Goal: Information Seeking & Learning: Check status

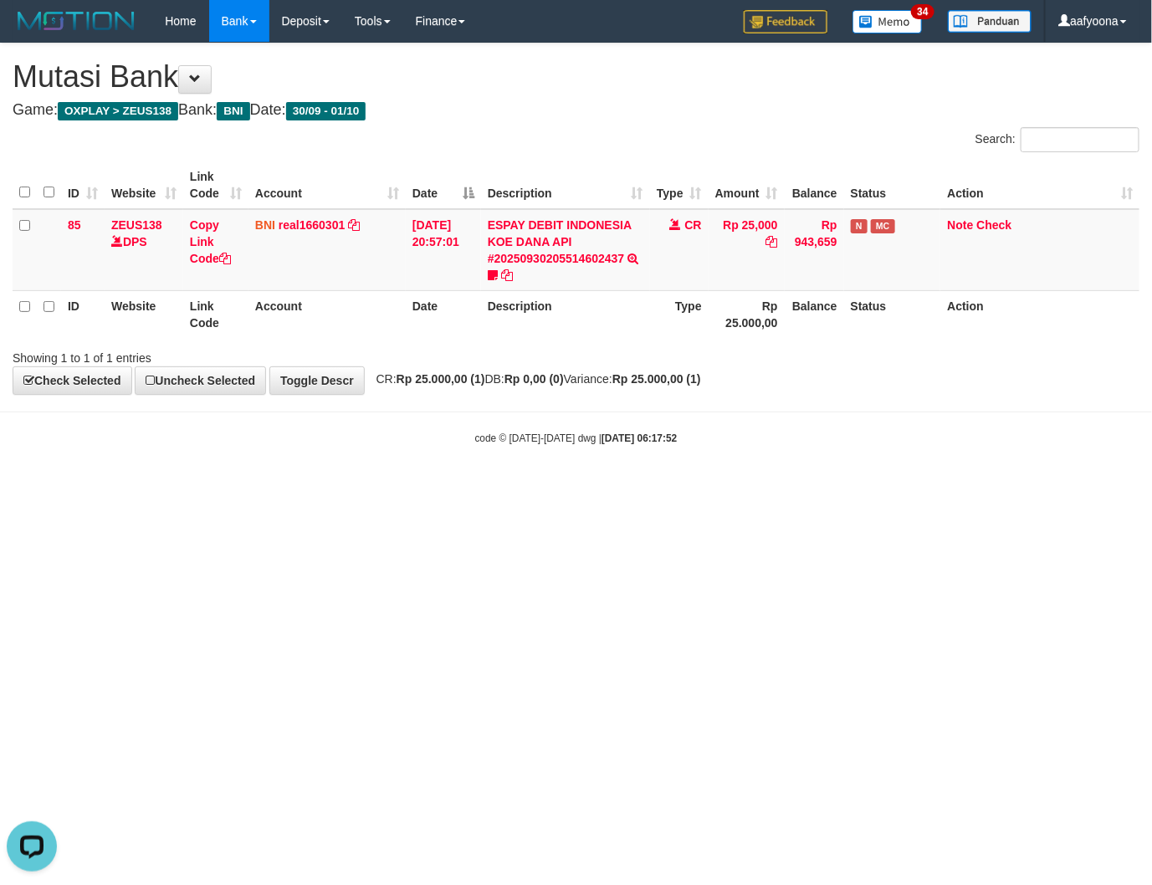
drag, startPoint x: 361, startPoint y: 172, endPoint x: 347, endPoint y: 155, distance: 22.6
click at [348, 155] on div "Search: ID Website Link Code Account Date Description Type Amount Balance Statu…" at bounding box center [576, 246] width 1127 height 239
drag, startPoint x: 419, startPoint y: 382, endPoint x: 395, endPoint y: 379, distance: 24.5
click at [424, 381] on strong "Rp 25.000,00 (1)" at bounding box center [441, 378] width 89 height 13
drag, startPoint x: 620, startPoint y: 115, endPoint x: 632, endPoint y: 111, distance: 12.4
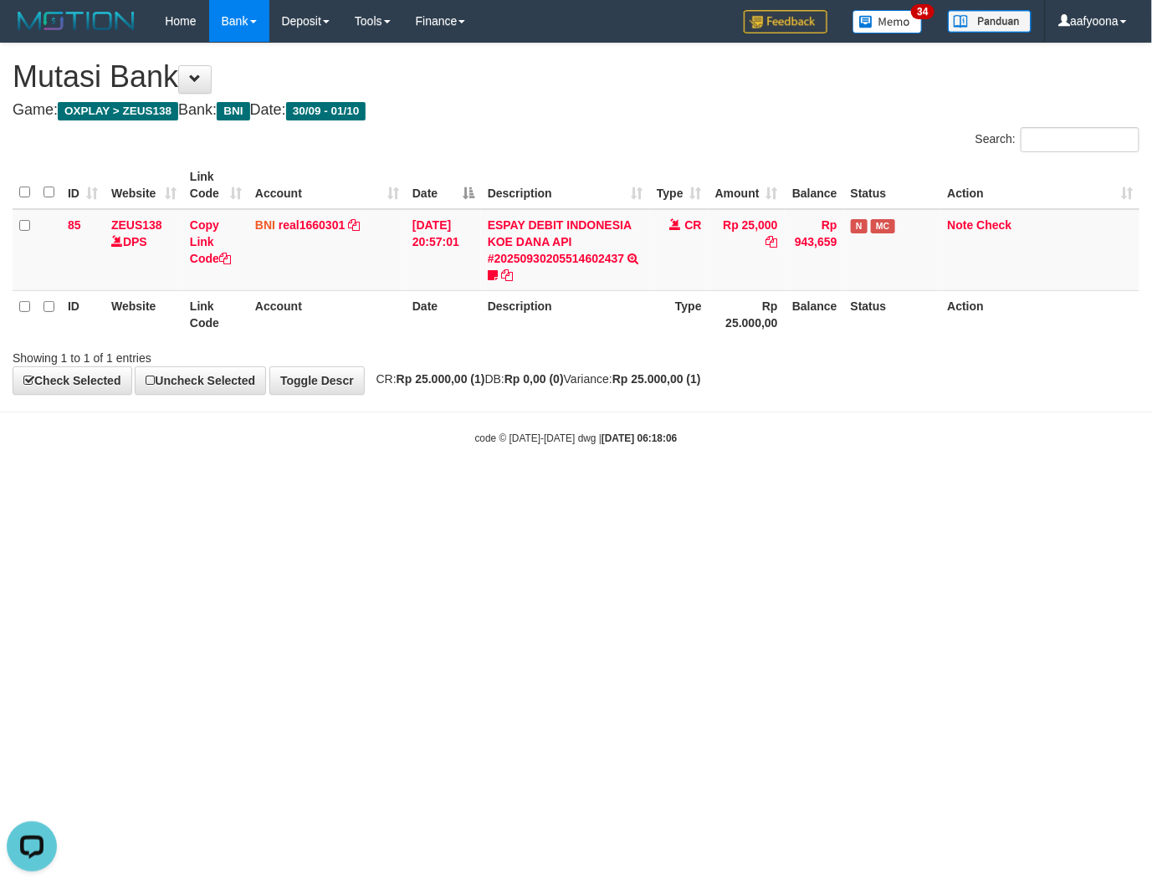
click at [626, 114] on h4 "Game: OXPLAY > ZEUS138 Bank: BNI Date: 30/09 - 01/10" at bounding box center [576, 110] width 1127 height 17
drag, startPoint x: 587, startPoint y: 151, endPoint x: 356, endPoint y: 185, distance: 233.3
click at [587, 152] on div "Search:" at bounding box center [864, 141] width 576 height 29
click at [223, 181] on th "Link Code" at bounding box center [215, 185] width 65 height 48
click at [418, 268] on td "30/09/2025 20:57:01" at bounding box center [443, 250] width 75 height 82
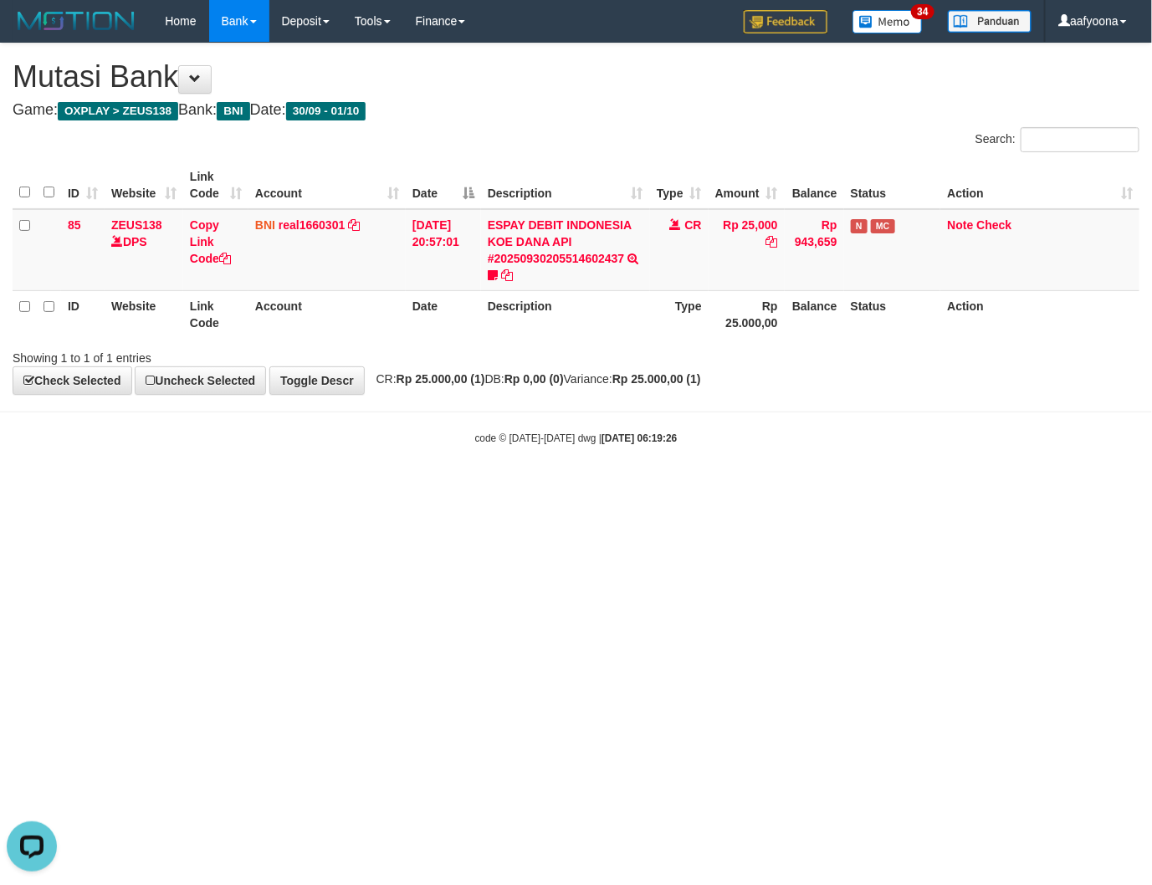
drag, startPoint x: 345, startPoint y: 300, endPoint x: 339, endPoint y: 307, distance: 9.5
click at [344, 306] on th "Account" at bounding box center [326, 314] width 157 height 48
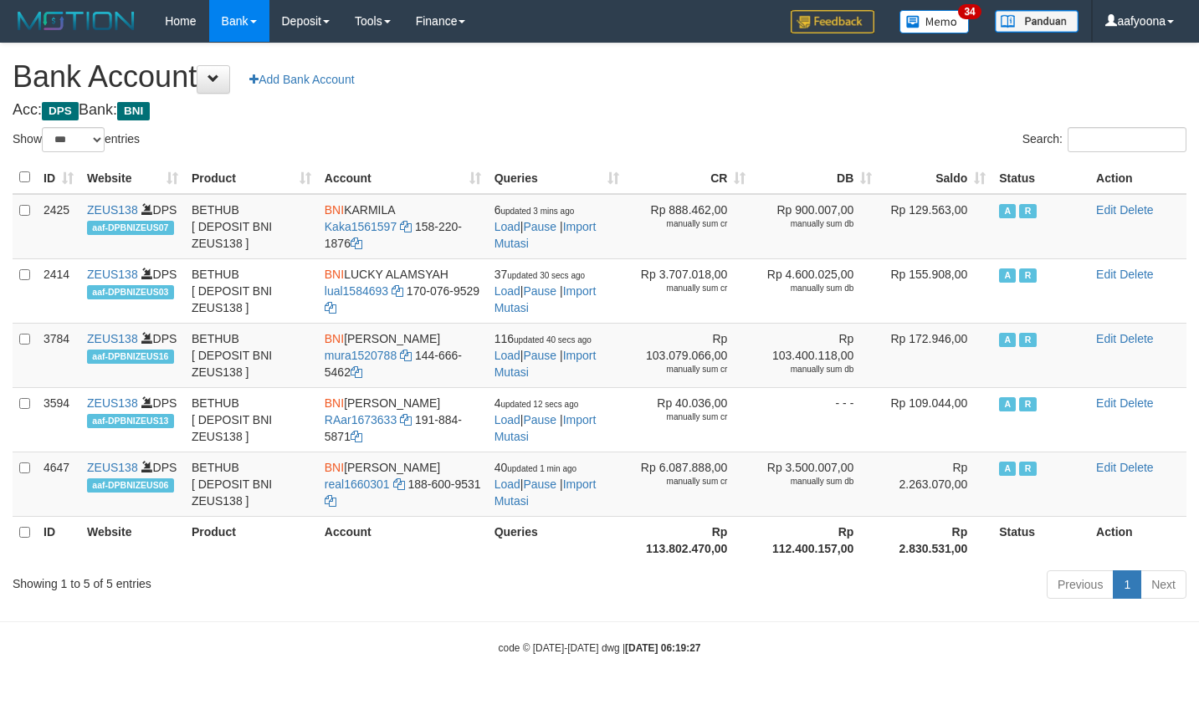
select select "***"
click at [955, 186] on th "Saldo" at bounding box center [935, 177] width 114 height 33
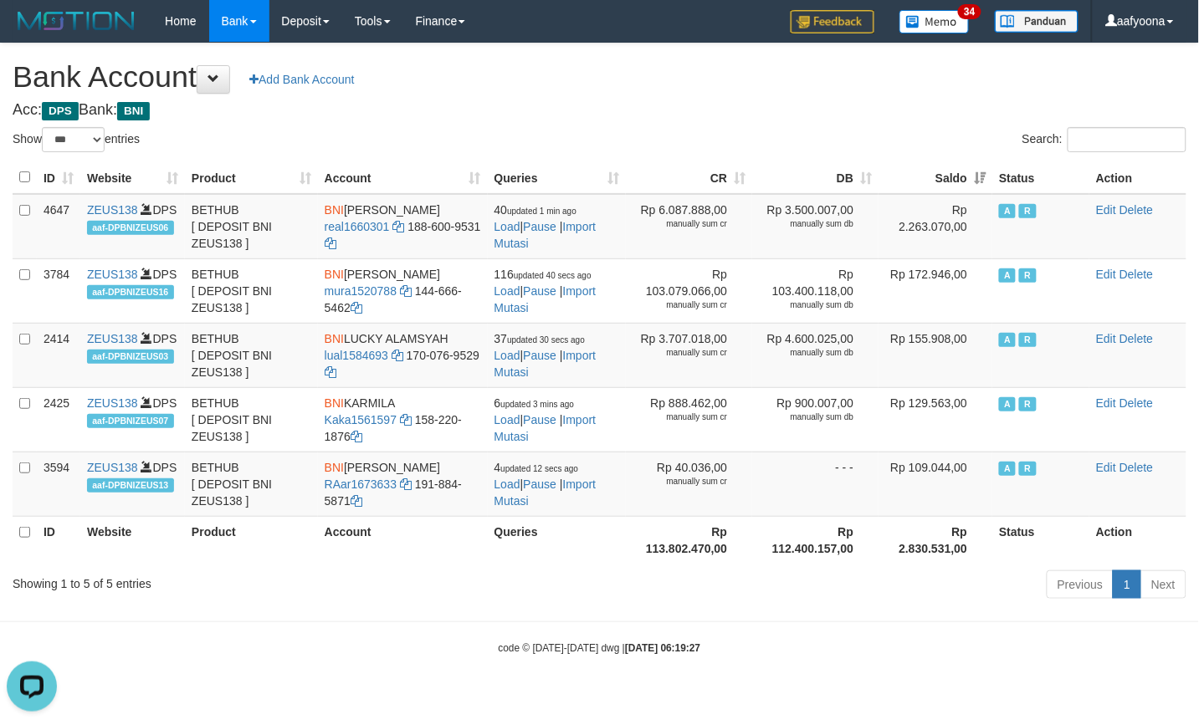
click at [770, 127] on div "Search:" at bounding box center [899, 141] width 575 height 29
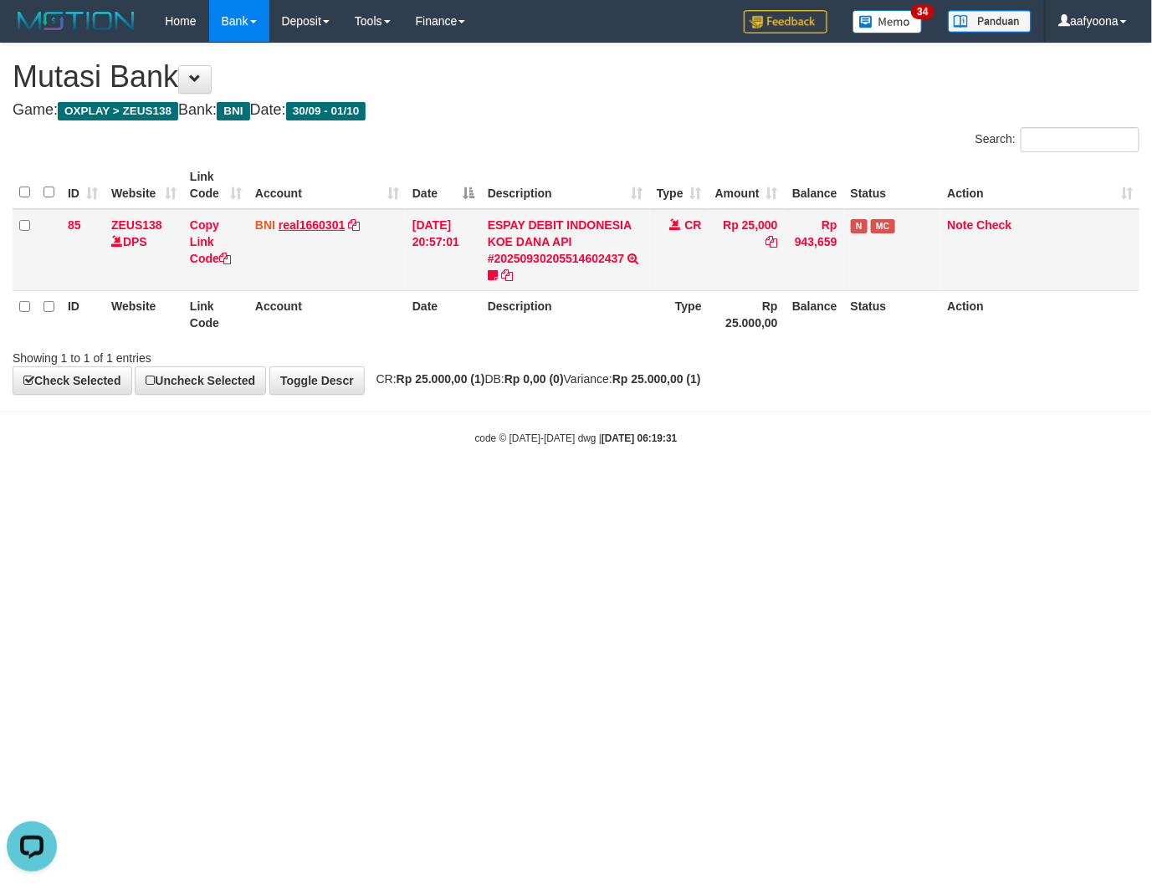
drag, startPoint x: 378, startPoint y: 198, endPoint x: 341, endPoint y: 218, distance: 41.5
click at [353, 214] on table "ID Website Link Code Account Date Description Type Amount Balance Status Action…" at bounding box center [576, 249] width 1127 height 177
drag, startPoint x: 481, startPoint y: 199, endPoint x: 473, endPoint y: 207, distance: 11.3
click at [475, 207] on tr "ID Website Link Code Account Date Description Type Amount Balance Status Action" at bounding box center [576, 185] width 1127 height 48
click at [474, 294] on th "Date" at bounding box center [443, 314] width 75 height 48
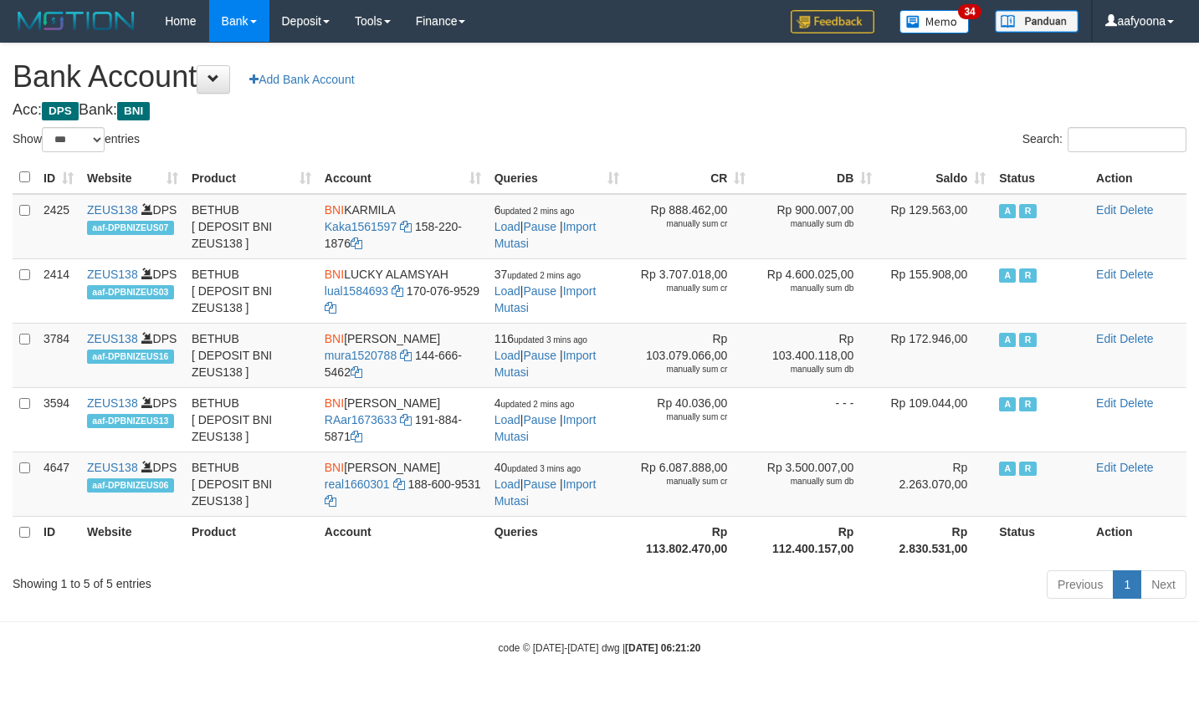
select select "***"
click at [945, 185] on th "Saldo" at bounding box center [935, 177] width 114 height 33
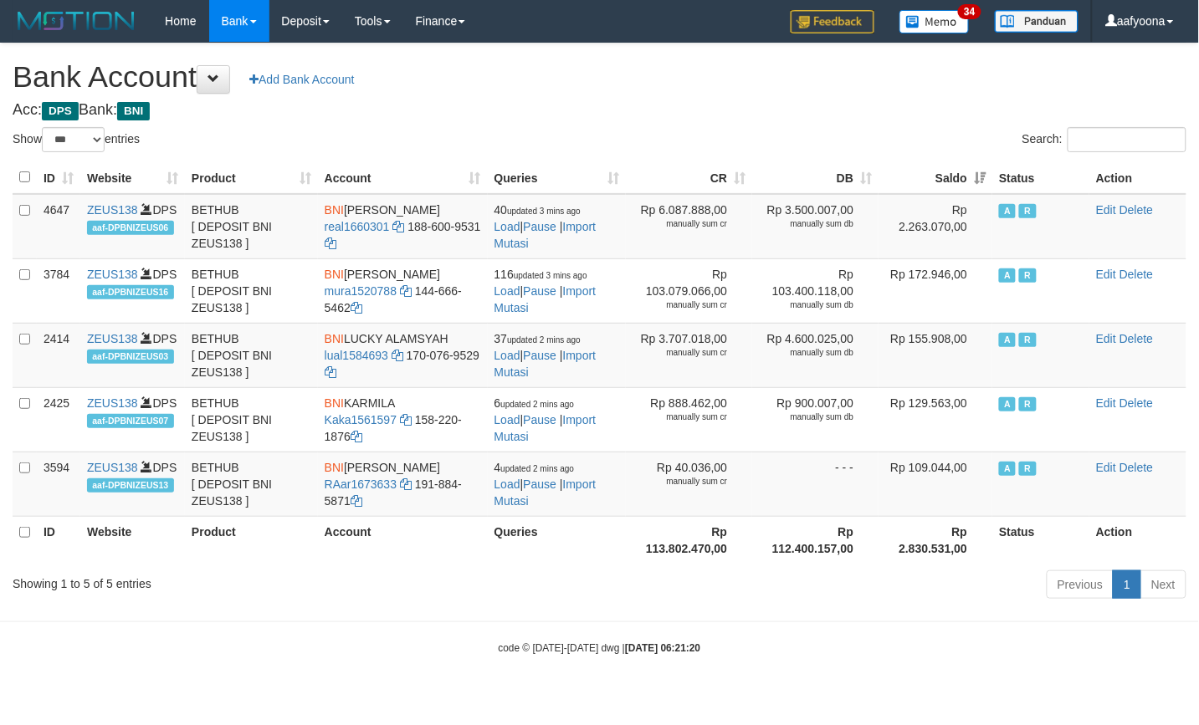
click at [742, 115] on h4 "Acc: DPS Bank: BNI" at bounding box center [600, 110] width 1174 height 17
click at [758, 85] on h1 "Bank Account Add Bank Account" at bounding box center [600, 76] width 1174 height 33
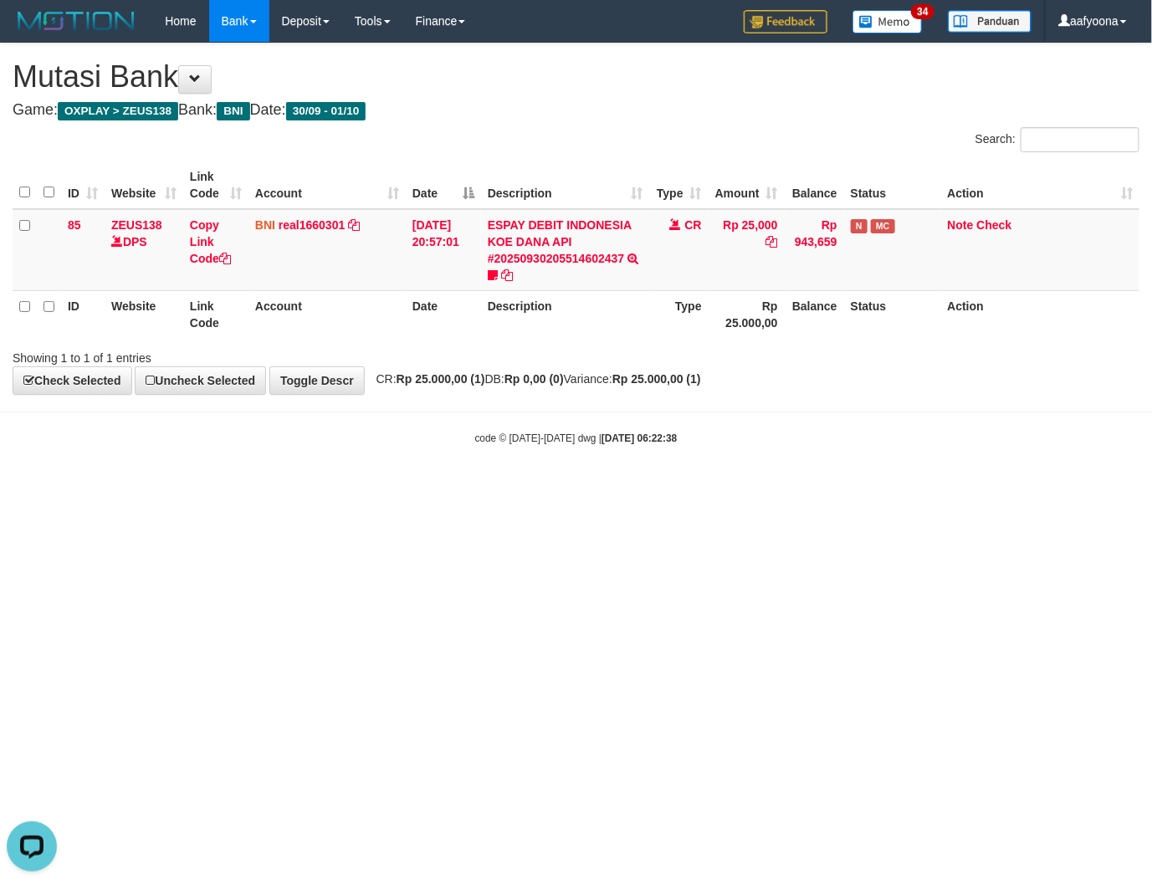
click at [343, 356] on div "Showing 1 to 1 of 1 entries" at bounding box center [240, 354] width 455 height 23
click at [415, 412] on body "Toggle navigation Home Bank Account List Load By Website Group [OXPLAY] ZEUS138…" at bounding box center [576, 244] width 1152 height 488
click at [373, 366] on div "**********" at bounding box center [576, 219] width 1152 height 351
click at [360, 258] on td "BNI real1660301 DPS REYHAN ALMANSYAH mutasi_20250930_4647 | 85 mutasi_20250930_…" at bounding box center [326, 250] width 157 height 82
drag, startPoint x: 253, startPoint y: 247, endPoint x: 241, endPoint y: 245, distance: 11.8
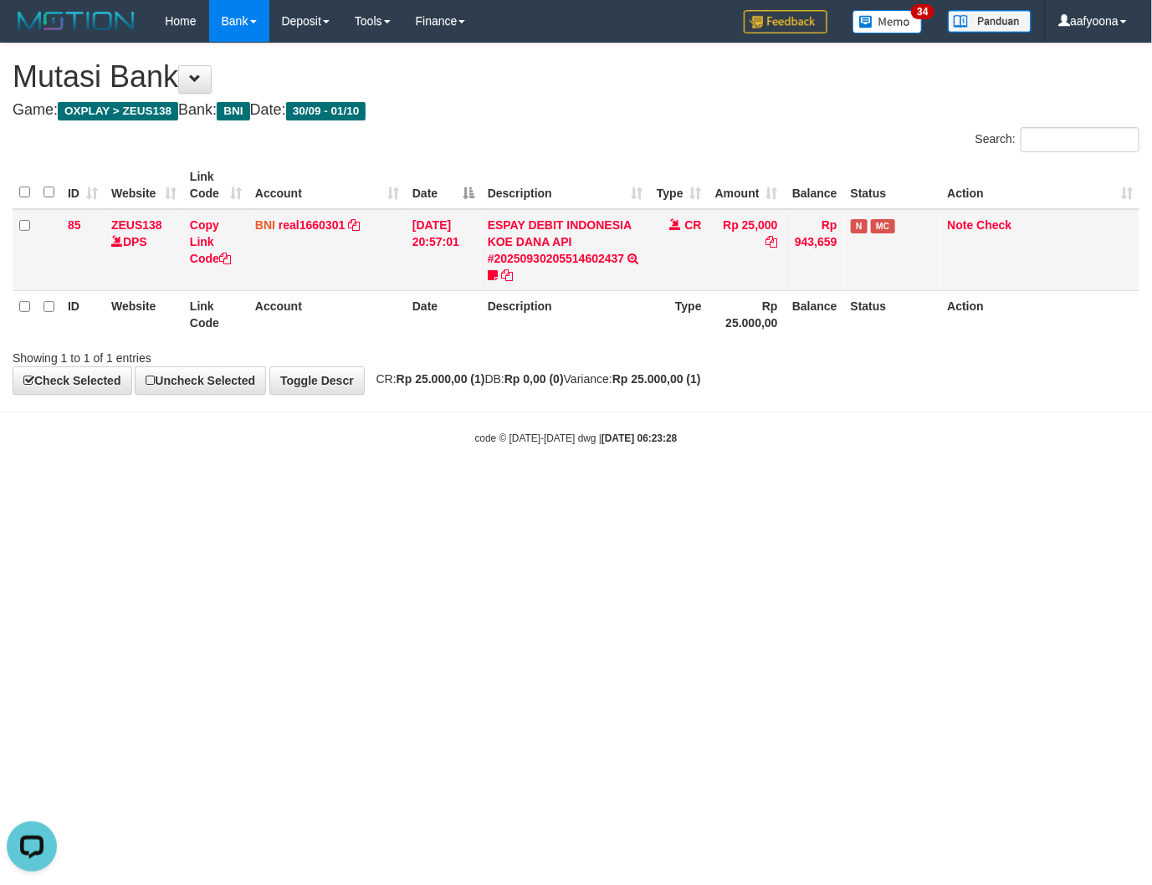
click at [248, 243] on td "BNI real1660301 DPS REYHAN ALMANSYAH mutasi_20250930_4647 | 85 mutasi_20250930_…" at bounding box center [326, 250] width 157 height 82
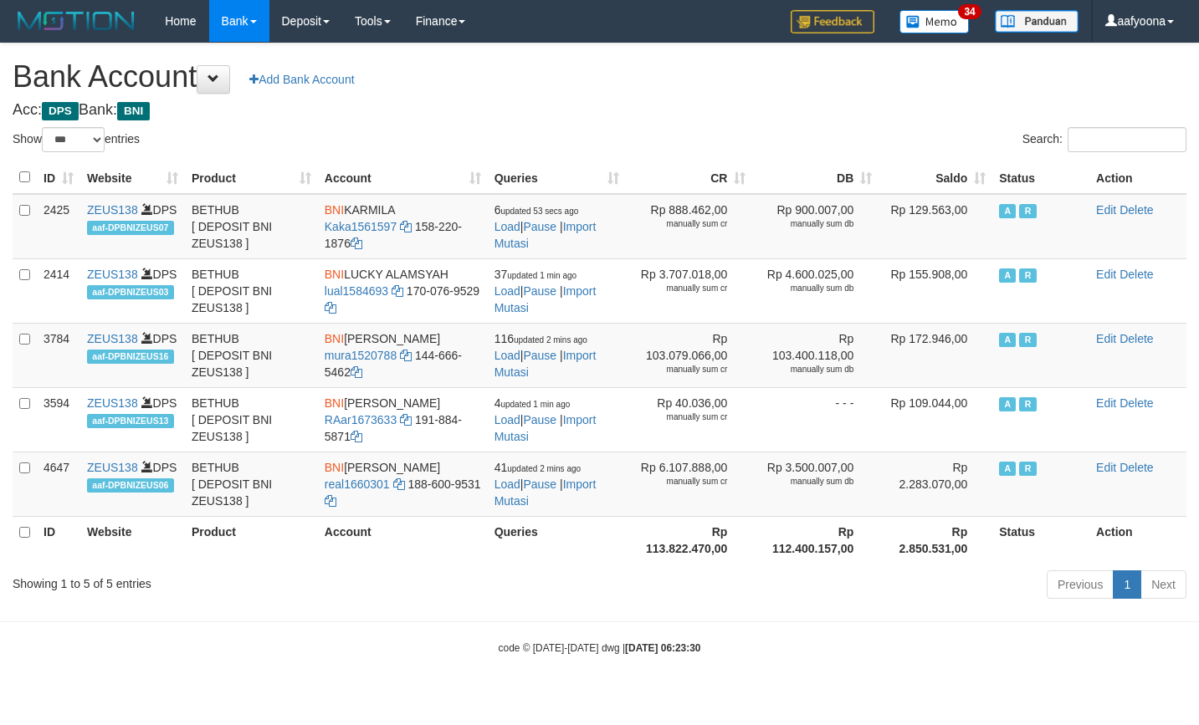
select select "***"
click at [959, 185] on th "Saldo" at bounding box center [935, 177] width 114 height 33
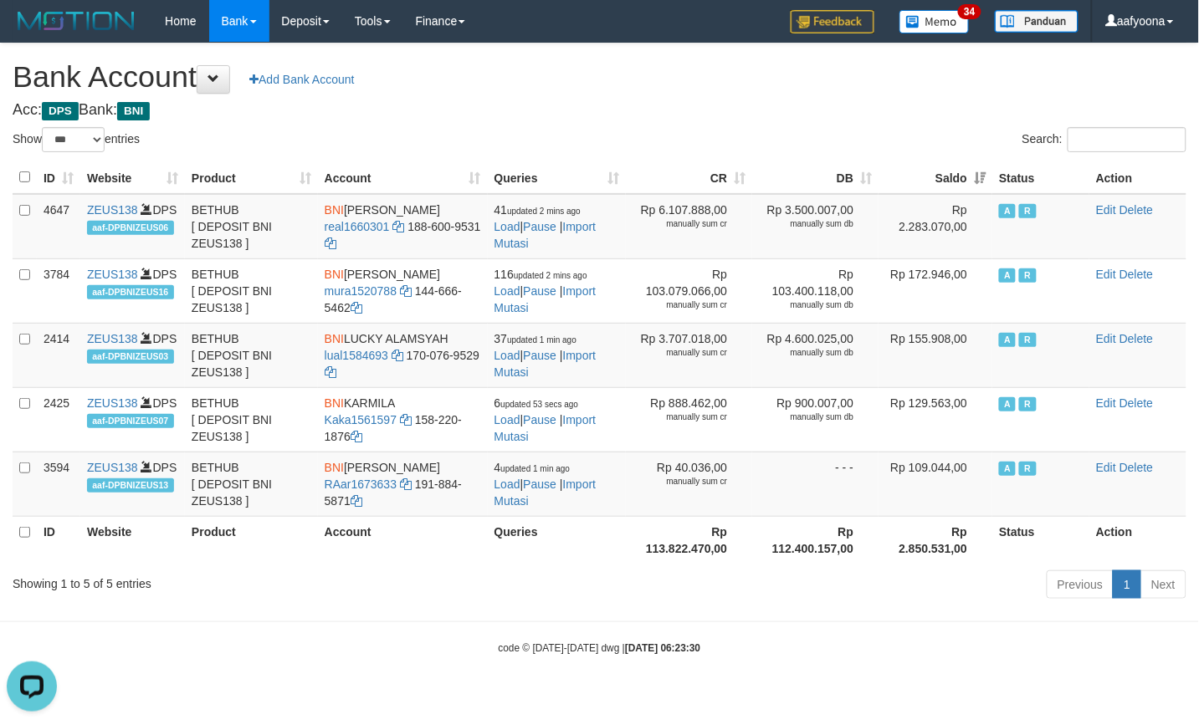
click at [645, 64] on h1 "Bank Account Add Bank Account" at bounding box center [600, 76] width 1174 height 33
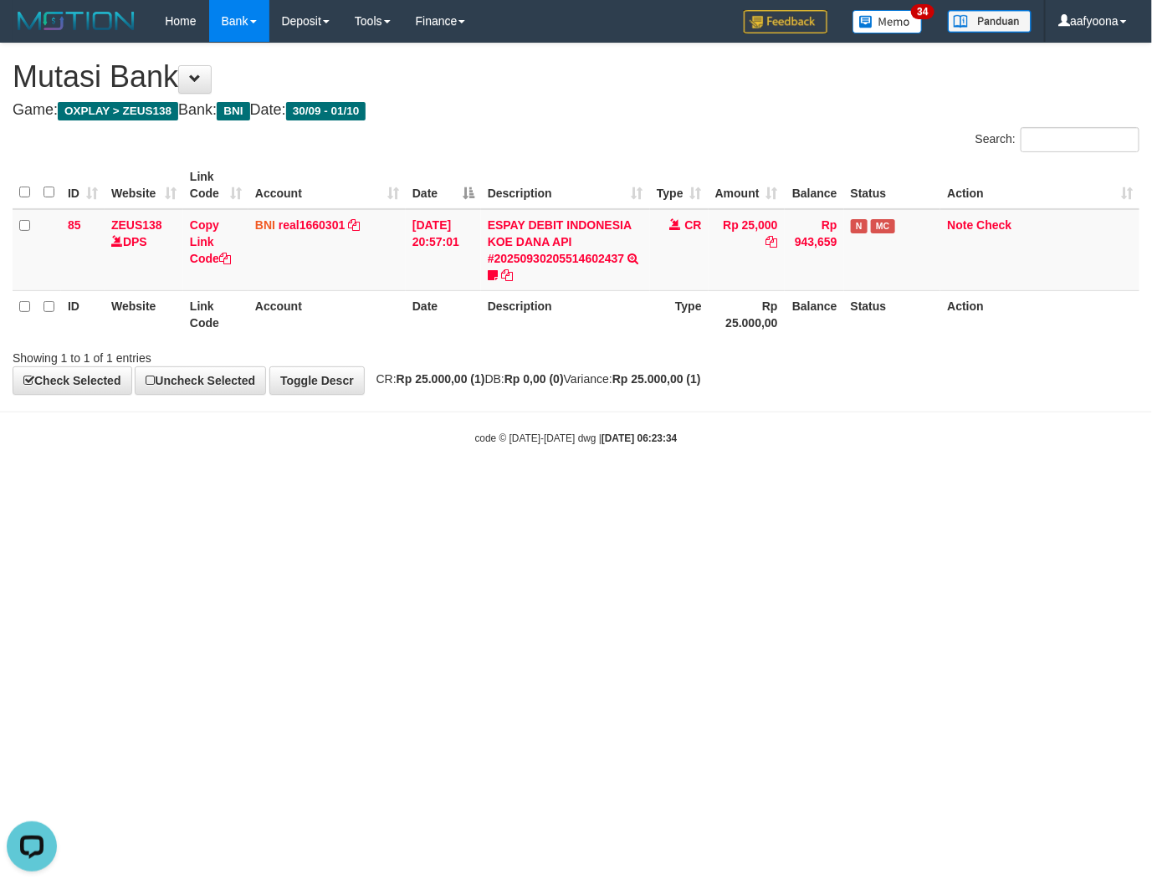
click at [492, 336] on th "Description" at bounding box center [565, 314] width 169 height 48
click at [297, 393] on link "Toggle Descr" at bounding box center [316, 380] width 95 height 28
click at [406, 320] on th "Date" at bounding box center [443, 314] width 75 height 48
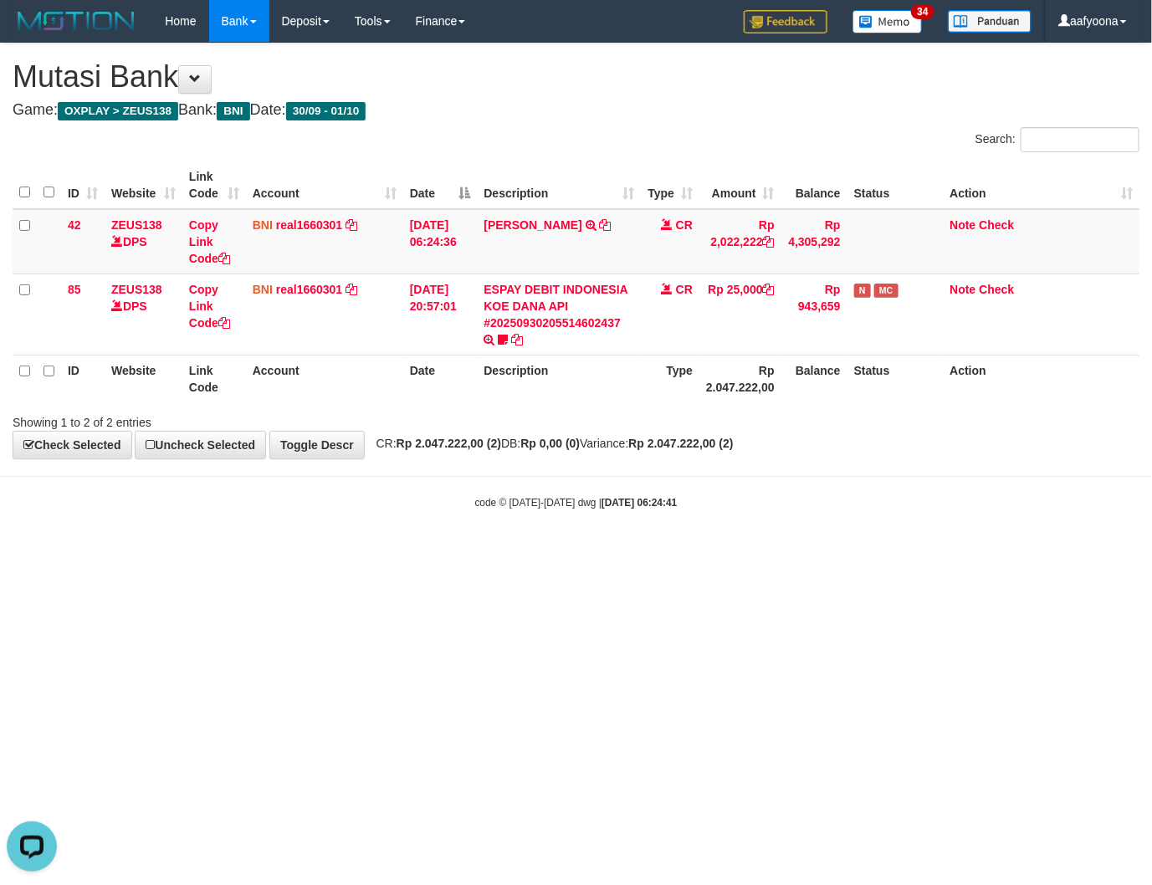
click at [352, 370] on th "Account" at bounding box center [324, 379] width 157 height 48
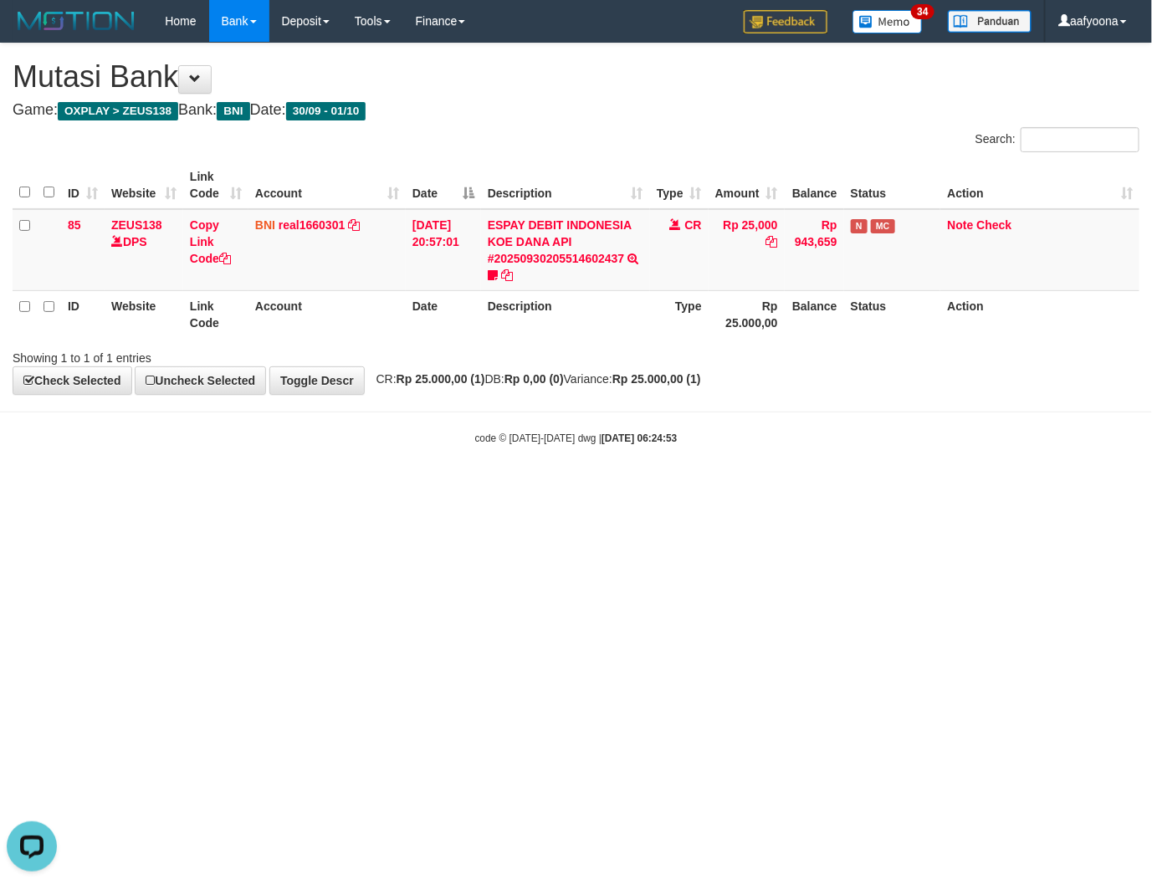
click at [484, 316] on th "Description" at bounding box center [565, 314] width 169 height 48
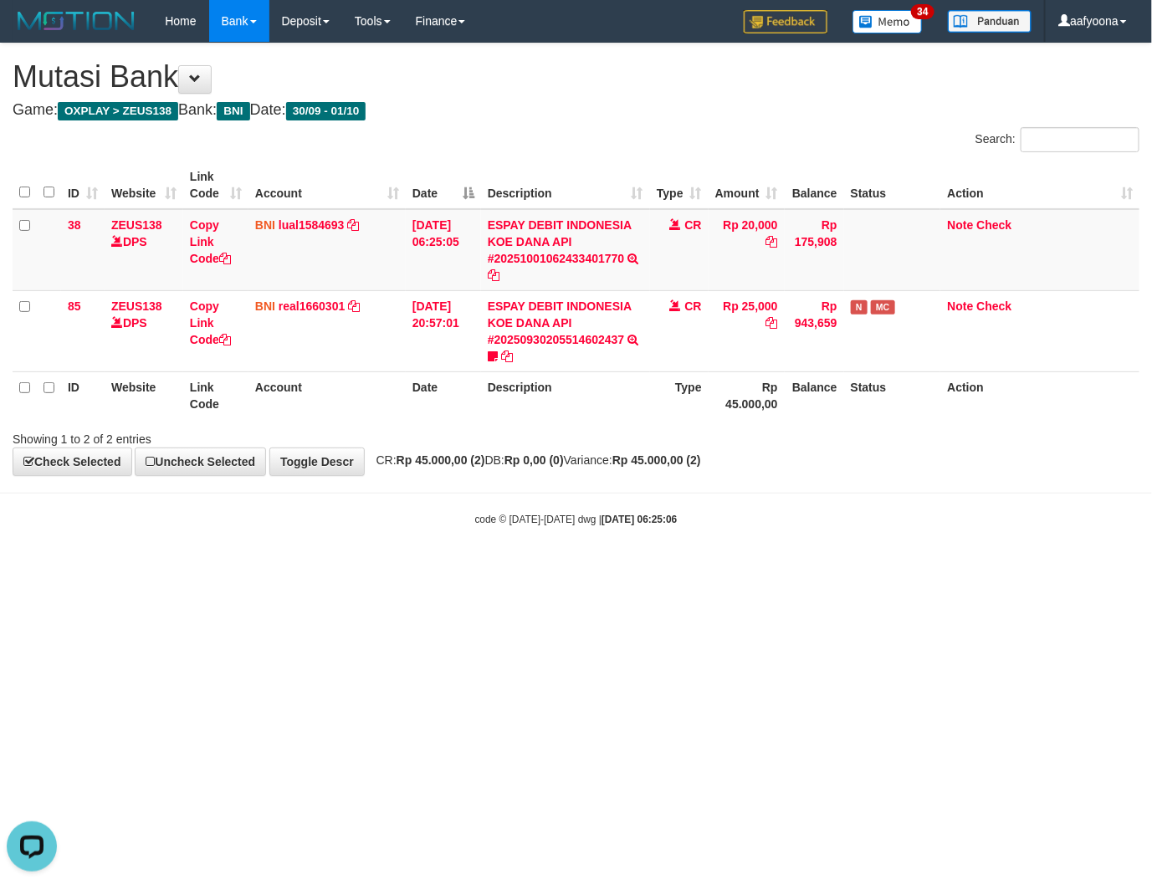
click at [607, 382] on th "Description" at bounding box center [565, 395] width 169 height 48
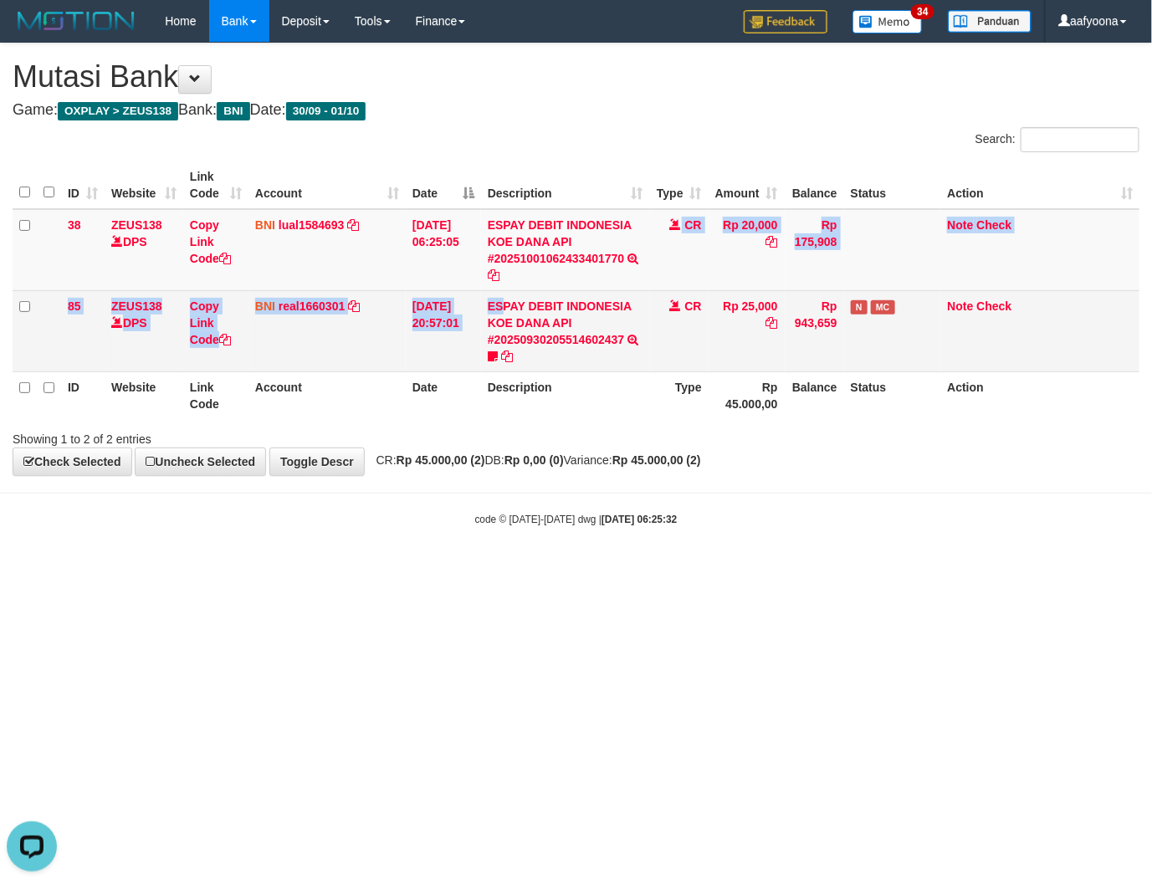
drag, startPoint x: 489, startPoint y: 287, endPoint x: 499, endPoint y: 290, distance: 10.6
click at [500, 289] on tbody "38 ZEUS138 DPS Copy Link Code BNI lual1584693 DPS LUCKY ALAMSYAH mutasi_2025100…" at bounding box center [576, 290] width 1127 height 163
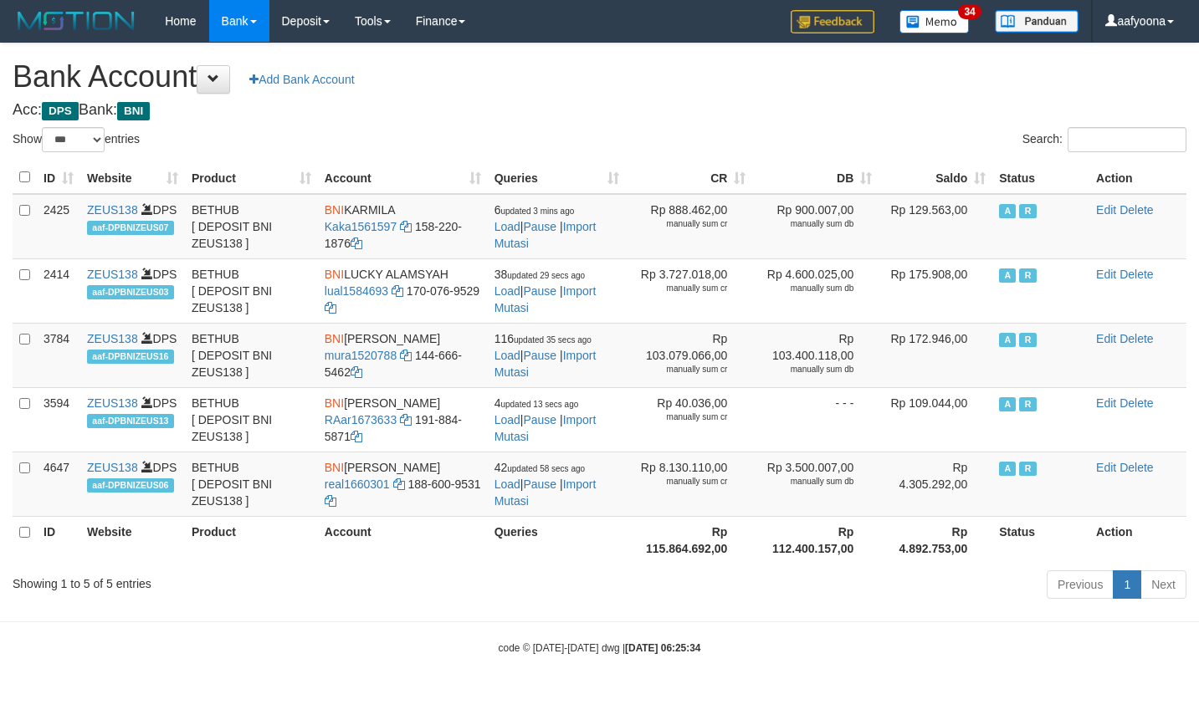
select select "***"
click at [954, 186] on th "Saldo" at bounding box center [935, 177] width 114 height 33
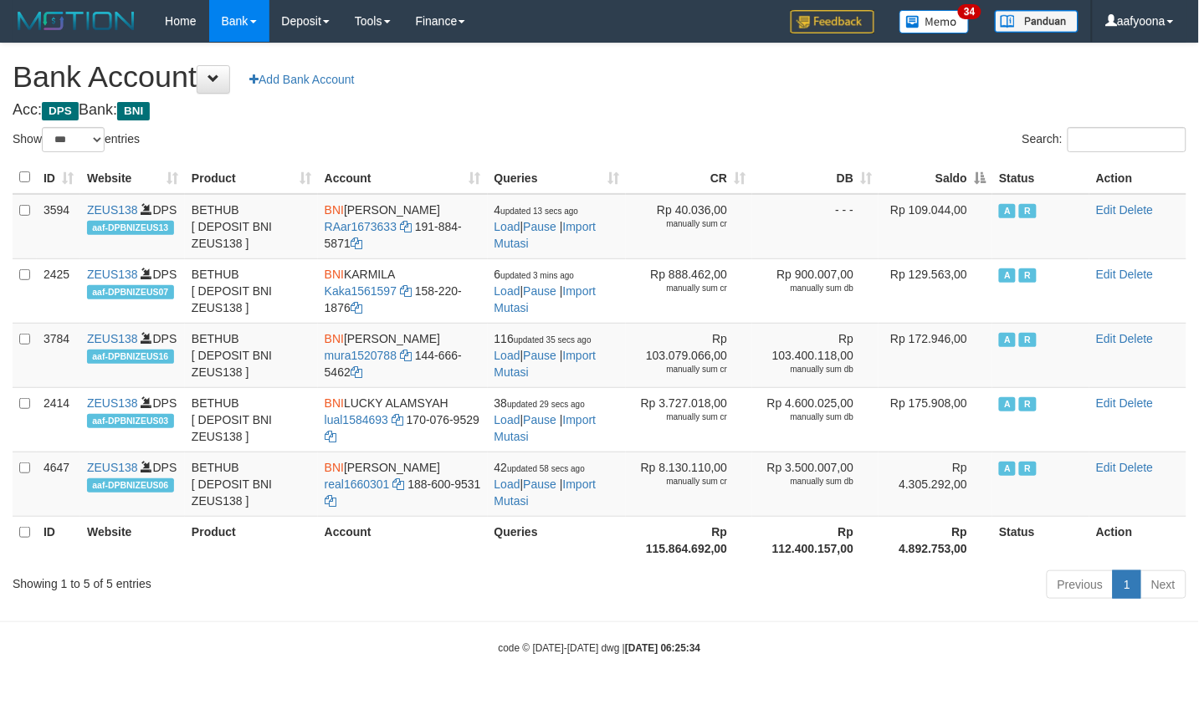
click at [954, 186] on th "Saldo" at bounding box center [935, 177] width 114 height 33
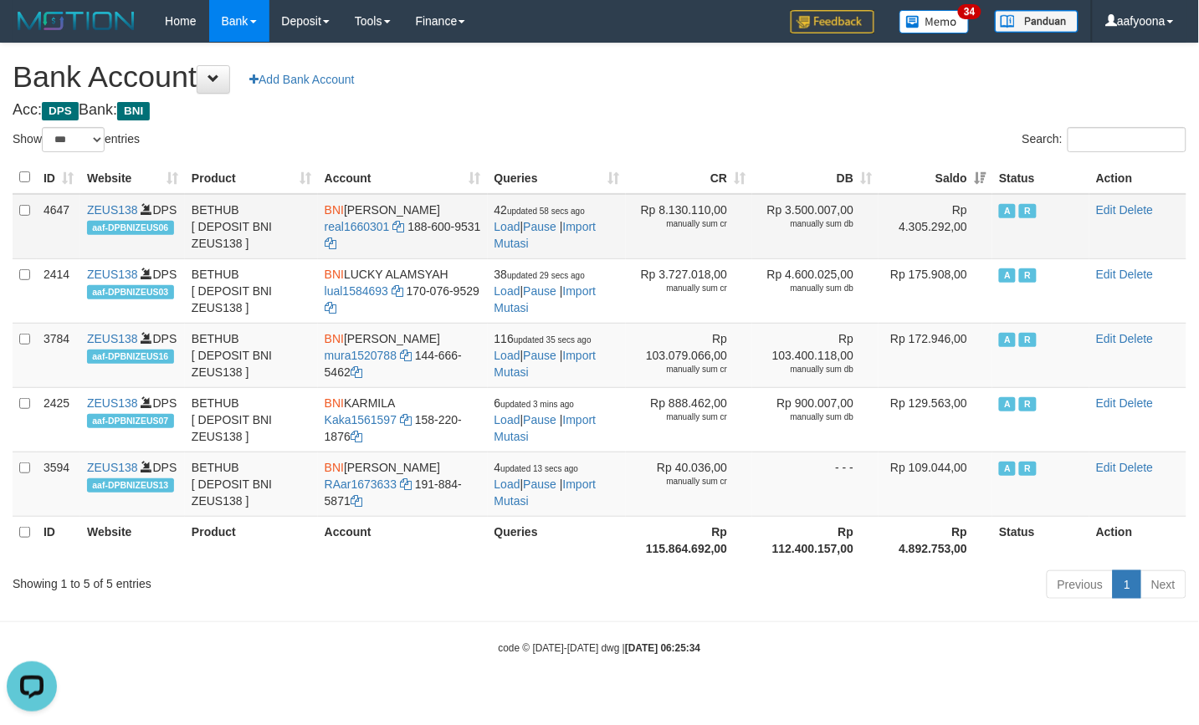
click at [48, 209] on td "4647" at bounding box center [59, 226] width 44 height 65
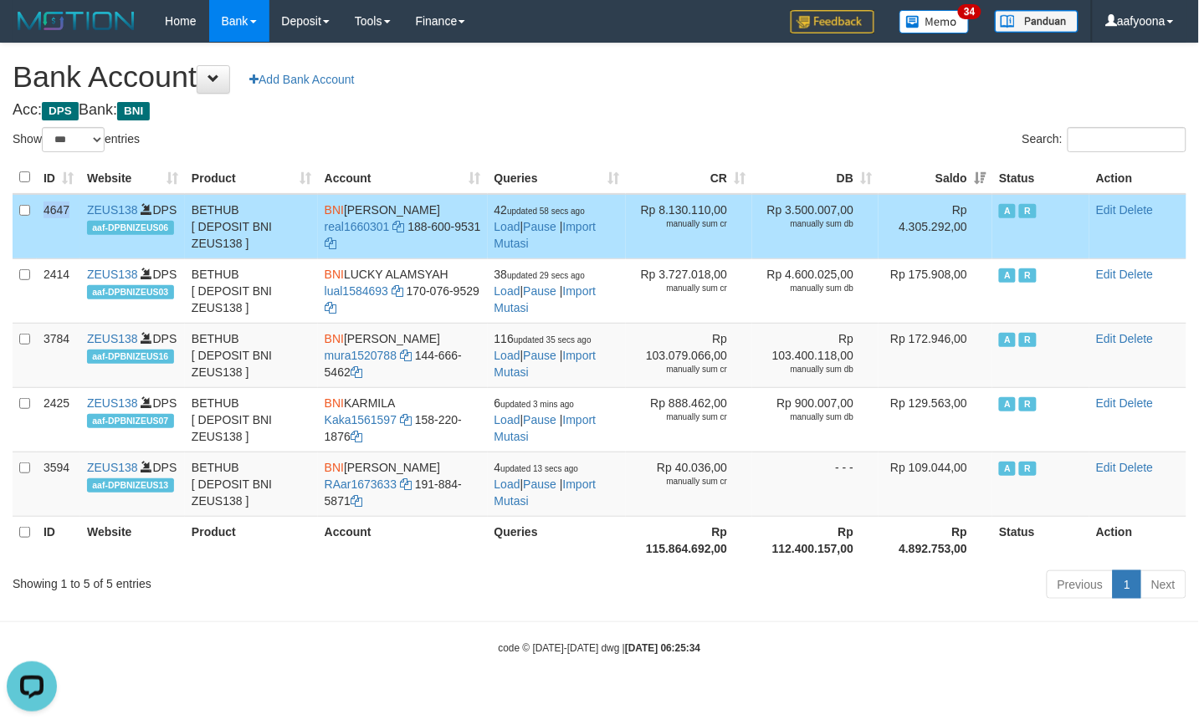
click at [48, 209] on td "4647" at bounding box center [59, 226] width 44 height 65
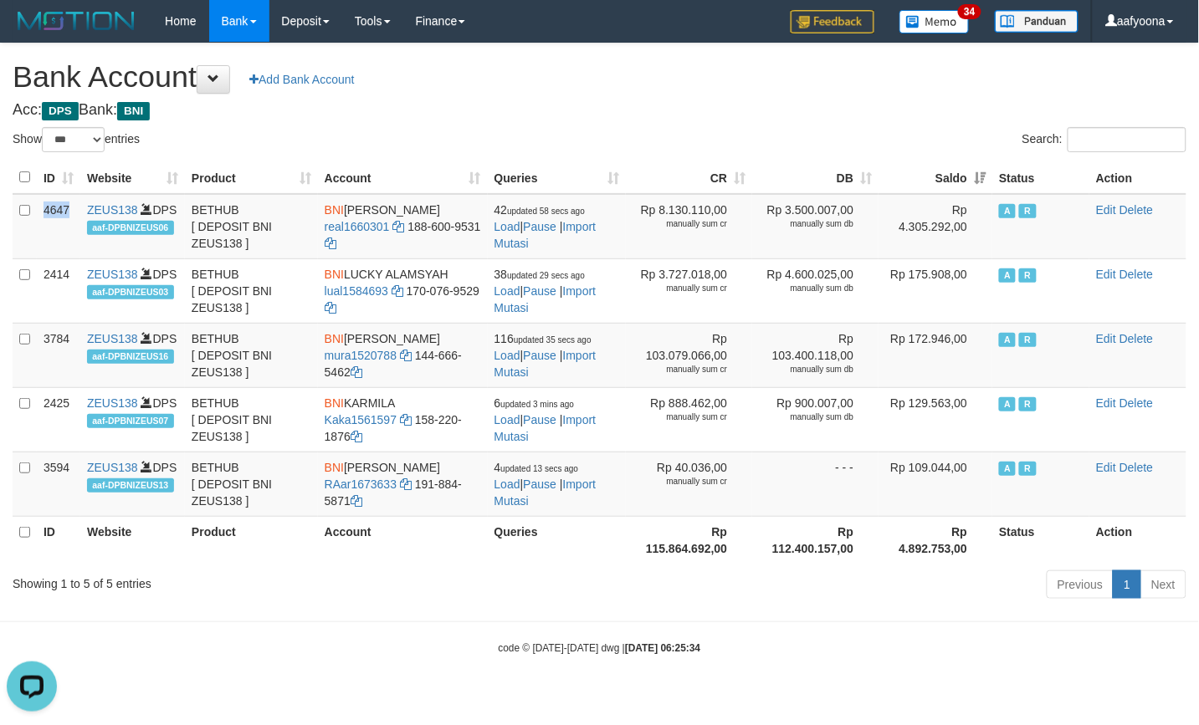
copy td "4647"
drag, startPoint x: 662, startPoint y: 52, endPoint x: 683, endPoint y: 50, distance: 21.0
click at [679, 50] on div "**********" at bounding box center [599, 324] width 1199 height 561
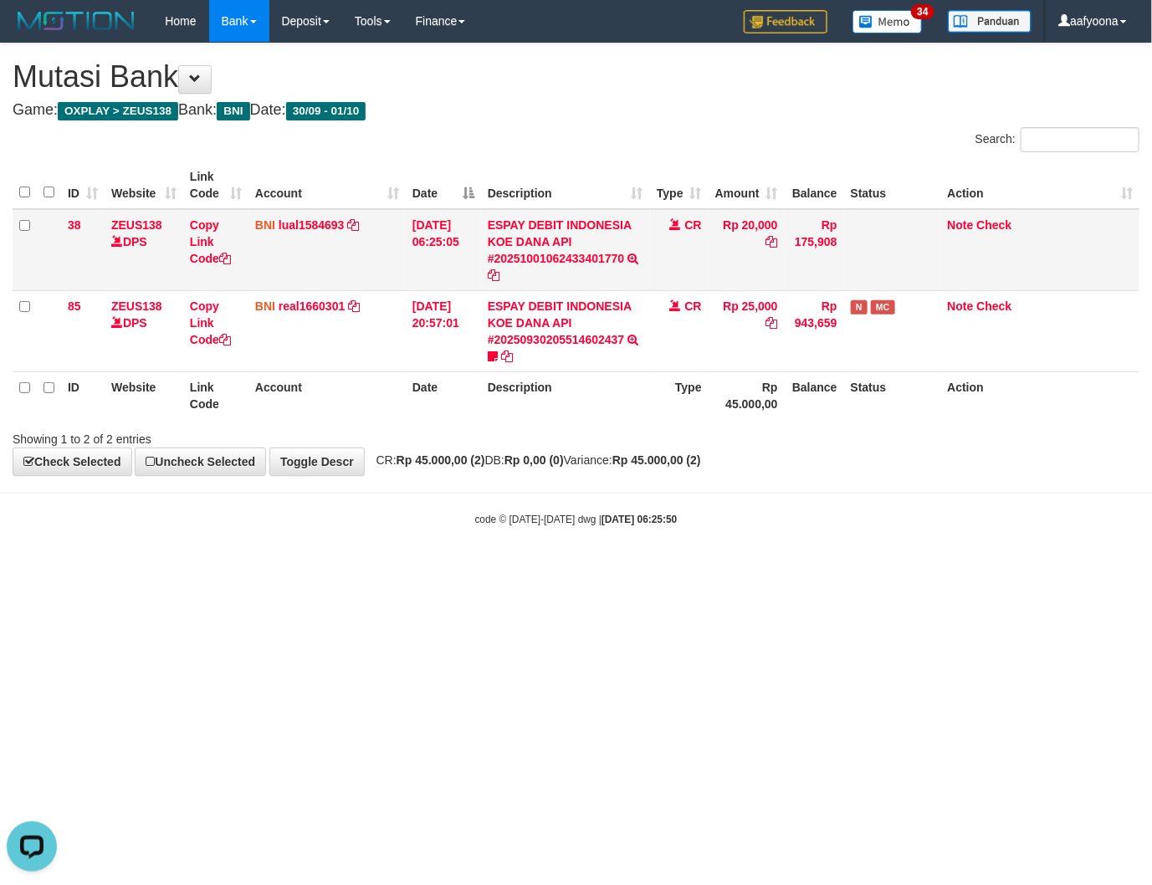
click at [428, 257] on td "01/10/2025 06:25:05" at bounding box center [443, 250] width 75 height 82
drag, startPoint x: 498, startPoint y: 415, endPoint x: 475, endPoint y: 406, distance: 24.4
click at [498, 414] on th "Description" at bounding box center [565, 395] width 169 height 48
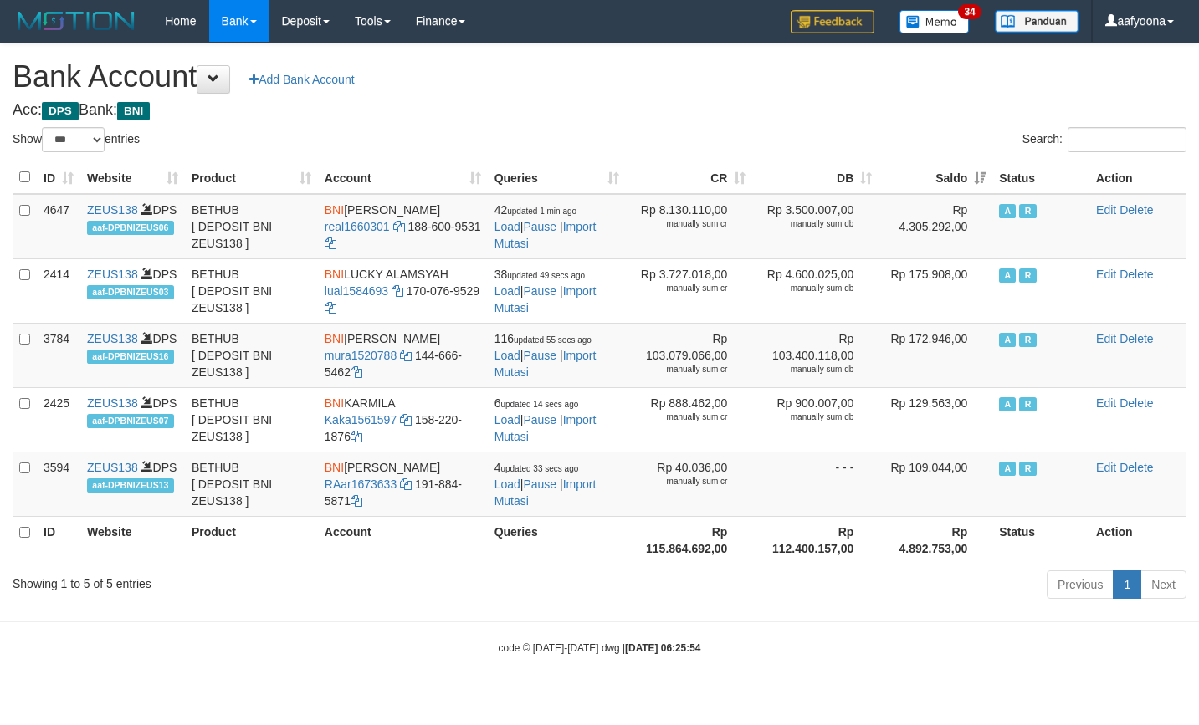
select select "***"
click at [751, 102] on h4 "Acc: DPS Bank: BNI" at bounding box center [600, 110] width 1174 height 17
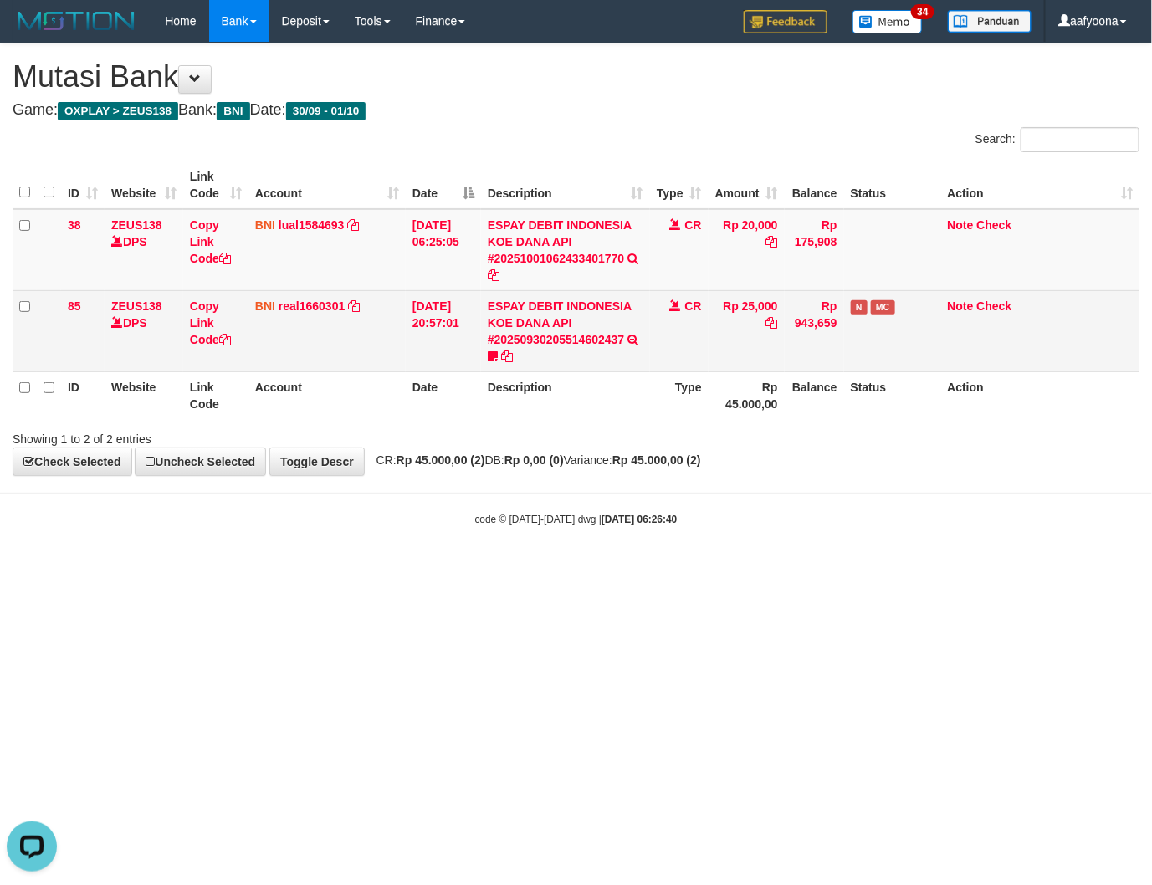
click at [416, 303] on td "30/09/2025 20:57:01" at bounding box center [443, 330] width 75 height 81
click at [349, 291] on td "BNI real1660301 DPS REYHAN ALMANSYAH mutasi_20250930_4647 | 85 mutasi_20250930_…" at bounding box center [326, 330] width 157 height 81
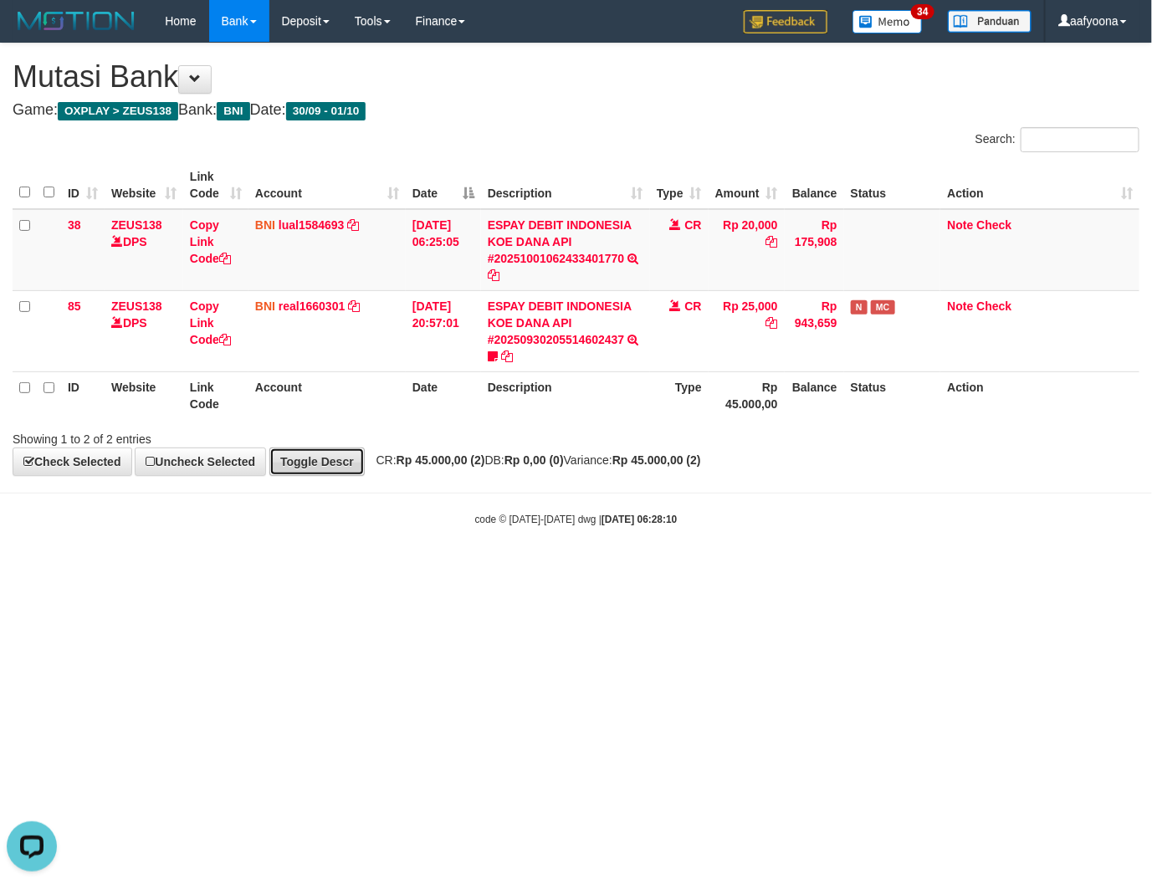
click at [352, 453] on link "Toggle Descr" at bounding box center [316, 462] width 95 height 28
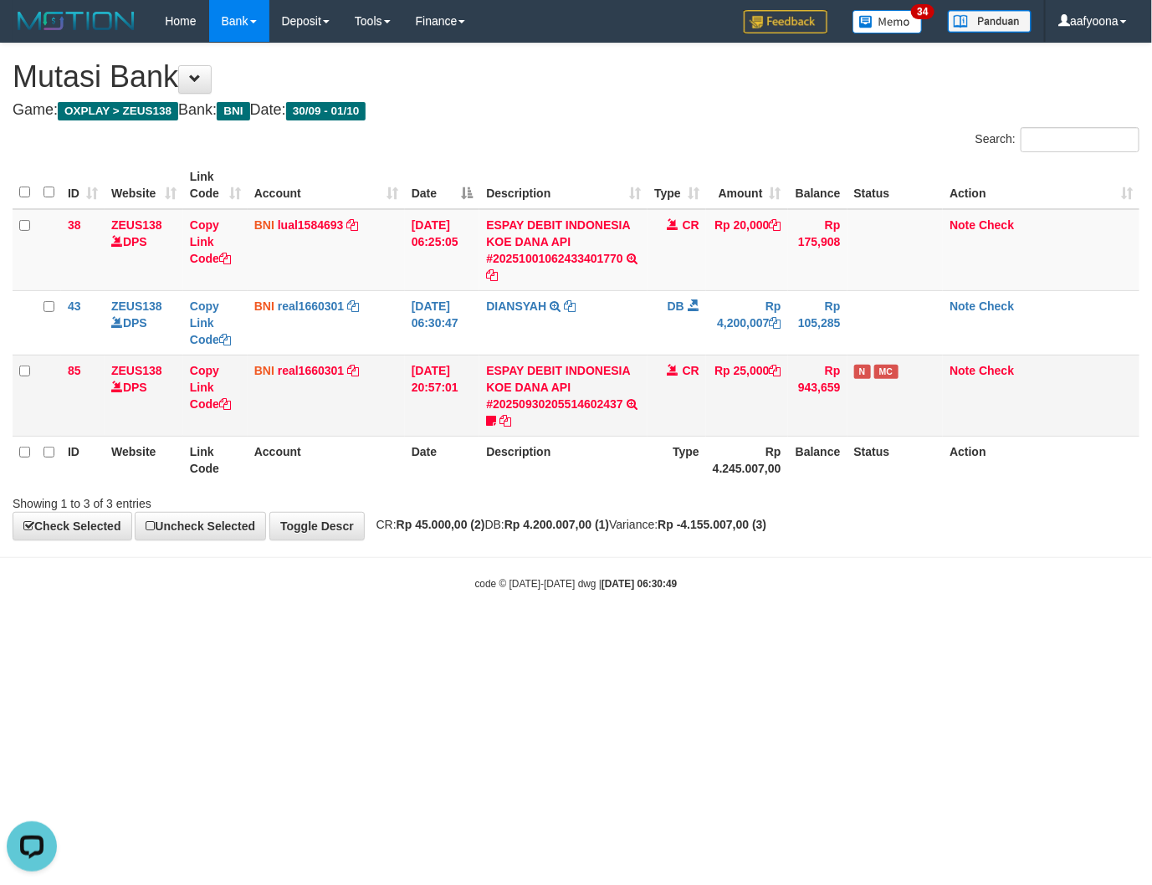
click at [464, 356] on td "30/09/2025 20:57:01" at bounding box center [442, 395] width 75 height 81
click at [484, 262] on td "ESPAY DEBIT INDONESIA [PERSON_NAME] API #20251001062433401770 TRANSFER [PERSON_…" at bounding box center [563, 250] width 168 height 82
click at [634, 281] on td "ESPAY DEBIT INDONESIA KOE DANA API #20251001062433401770 TRANSFER DARI ESPAY DE…" at bounding box center [563, 250] width 168 height 82
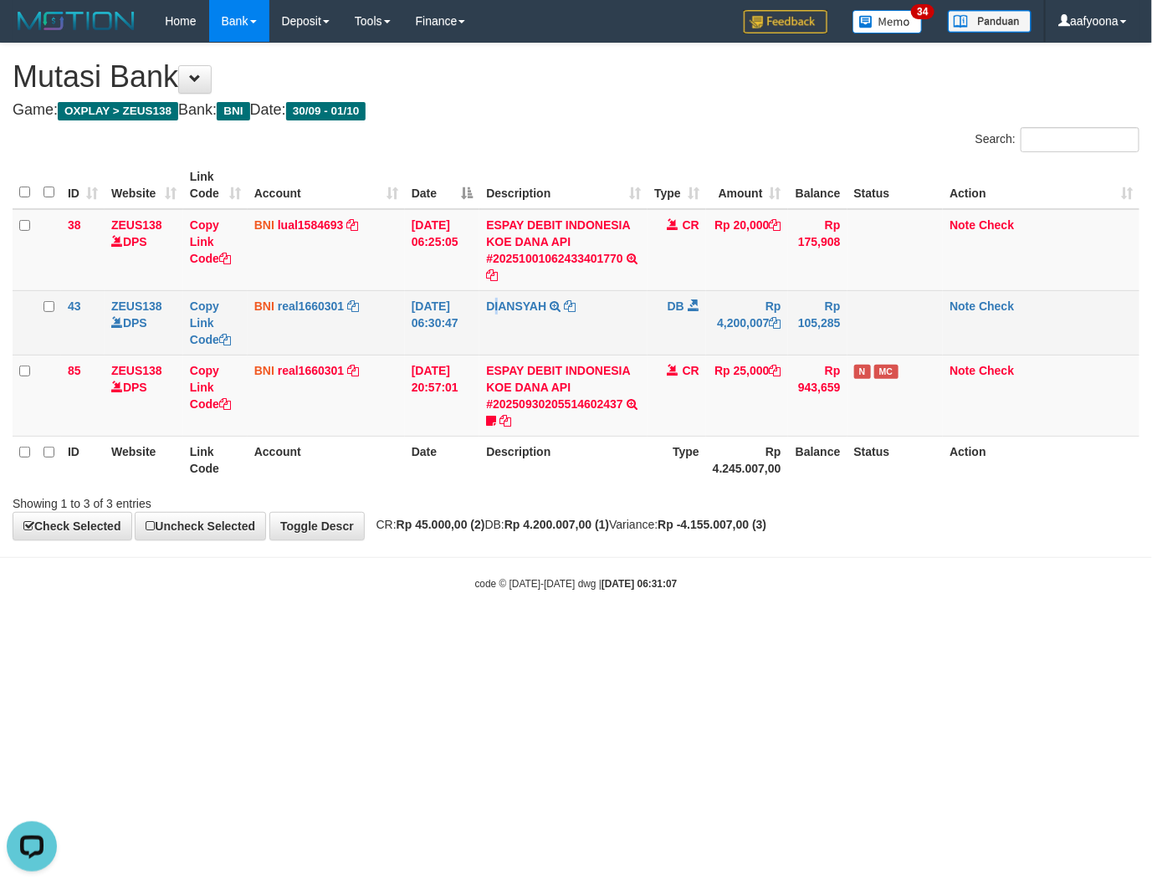
click at [495, 322] on td "DIANSYAH TRANSFER KE DIANSYAH" at bounding box center [563, 322] width 168 height 64
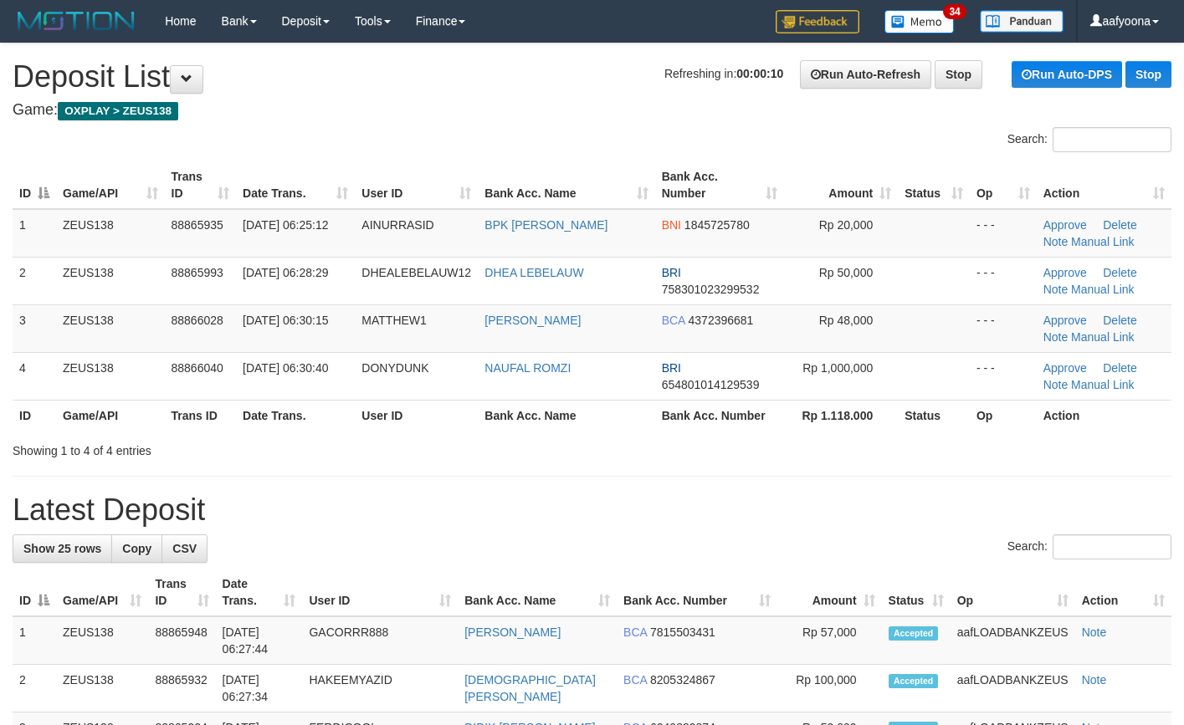
click at [400, 234] on td "AINURRASID" at bounding box center [416, 233] width 123 height 49
copy span "AINURRASID"
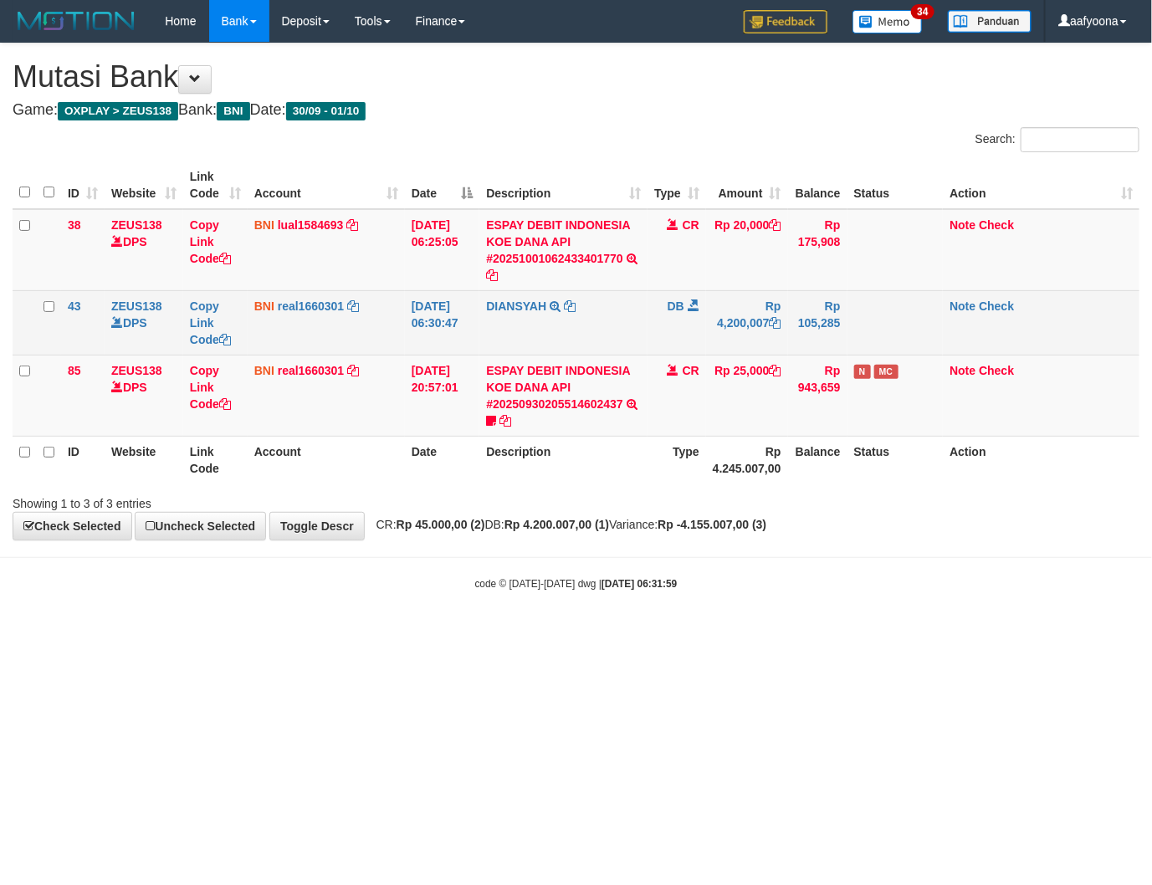
click at [486, 295] on td "DIANSYAH TRANSFER KE DIANSYAH" at bounding box center [563, 322] width 168 height 64
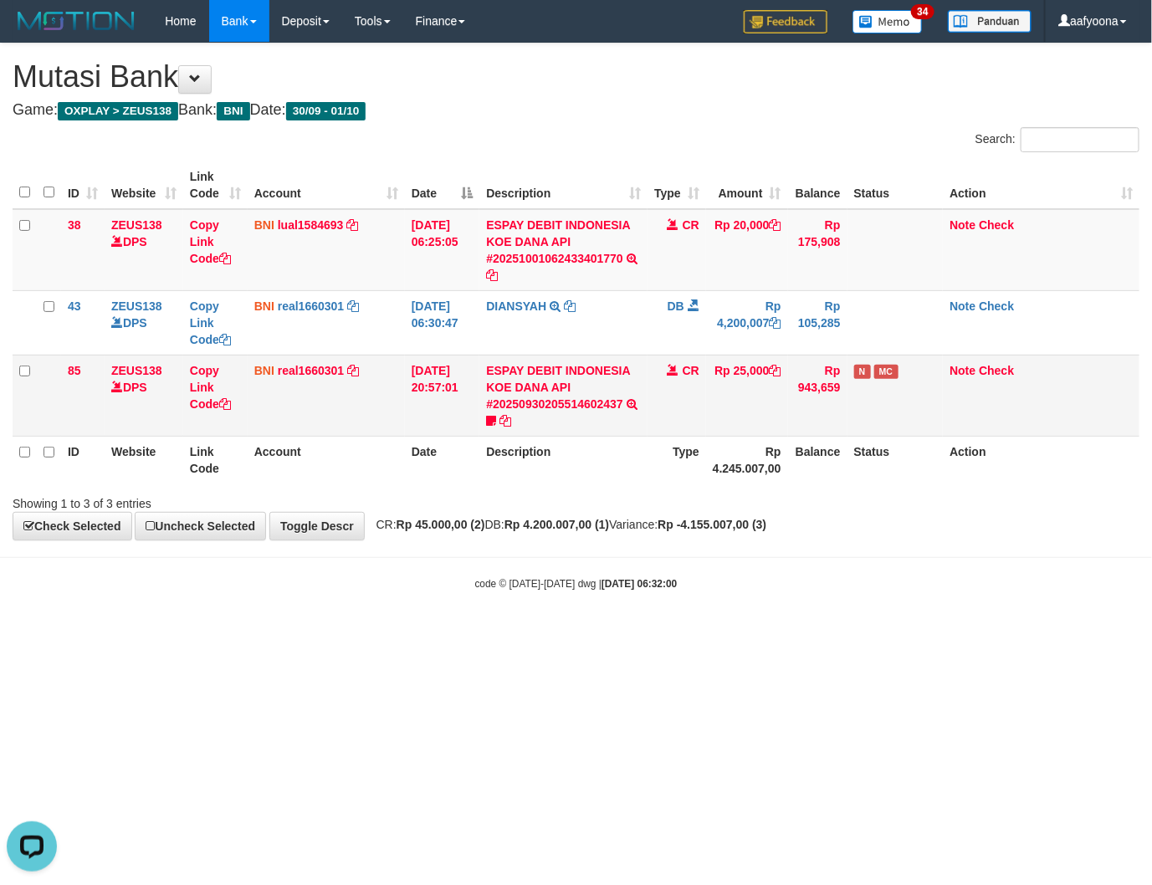
drag, startPoint x: 482, startPoint y: 427, endPoint x: 408, endPoint y: 412, distance: 75.1
click at [483, 427] on td "ESPAY DEBIT INDONESIA KOE DANA API #20250930205514602437 TRANSFER DARI ESPAY DE…" at bounding box center [563, 395] width 168 height 81
click at [433, 464] on th "Date" at bounding box center [442, 460] width 75 height 48
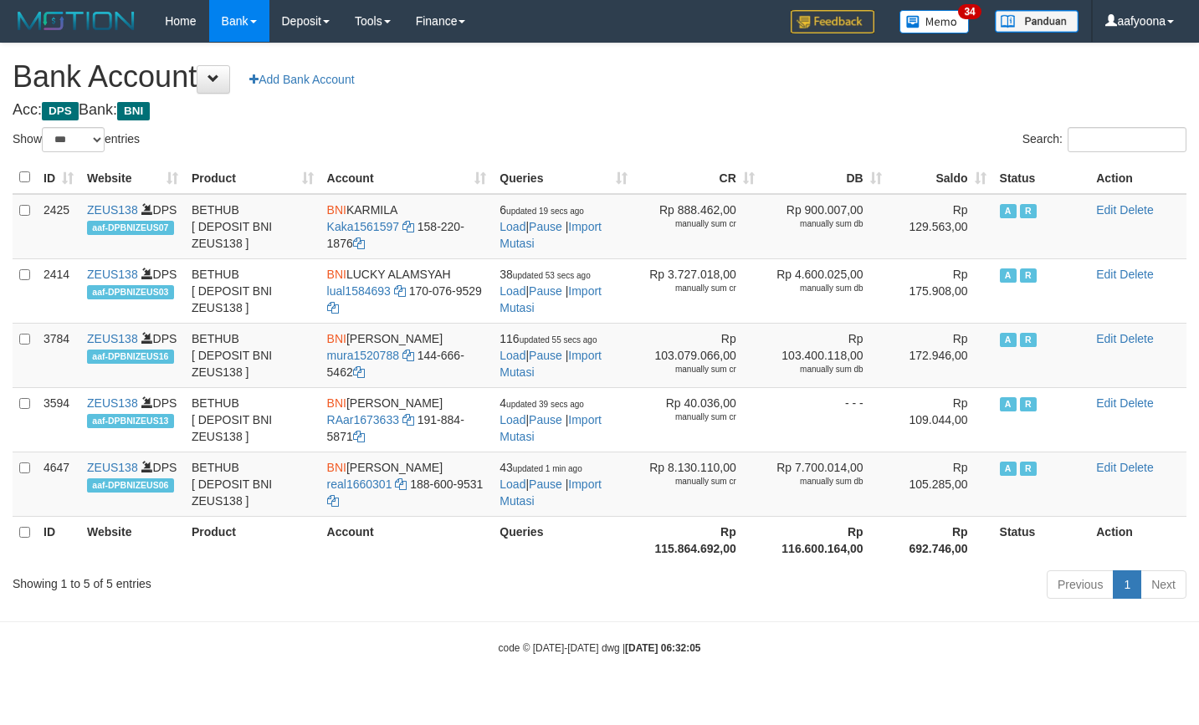
select select "***"
click at [954, 177] on th "Saldo" at bounding box center [940, 177] width 105 height 33
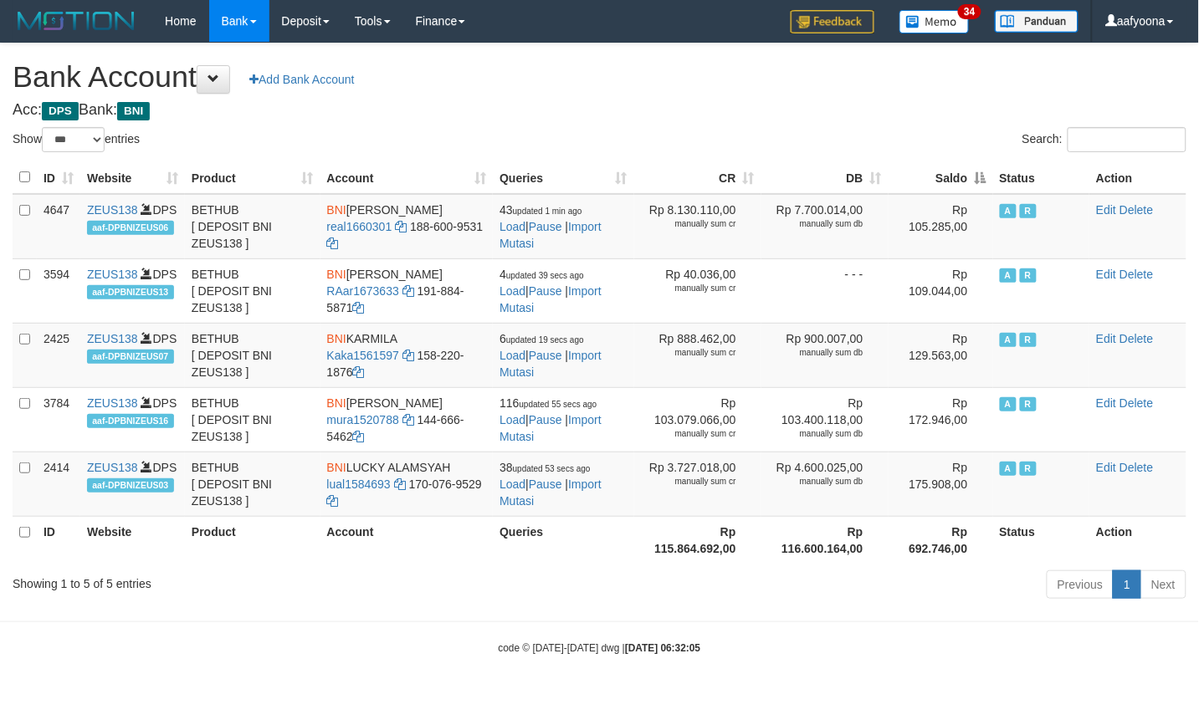
click at [954, 177] on th "Saldo" at bounding box center [940, 177] width 105 height 33
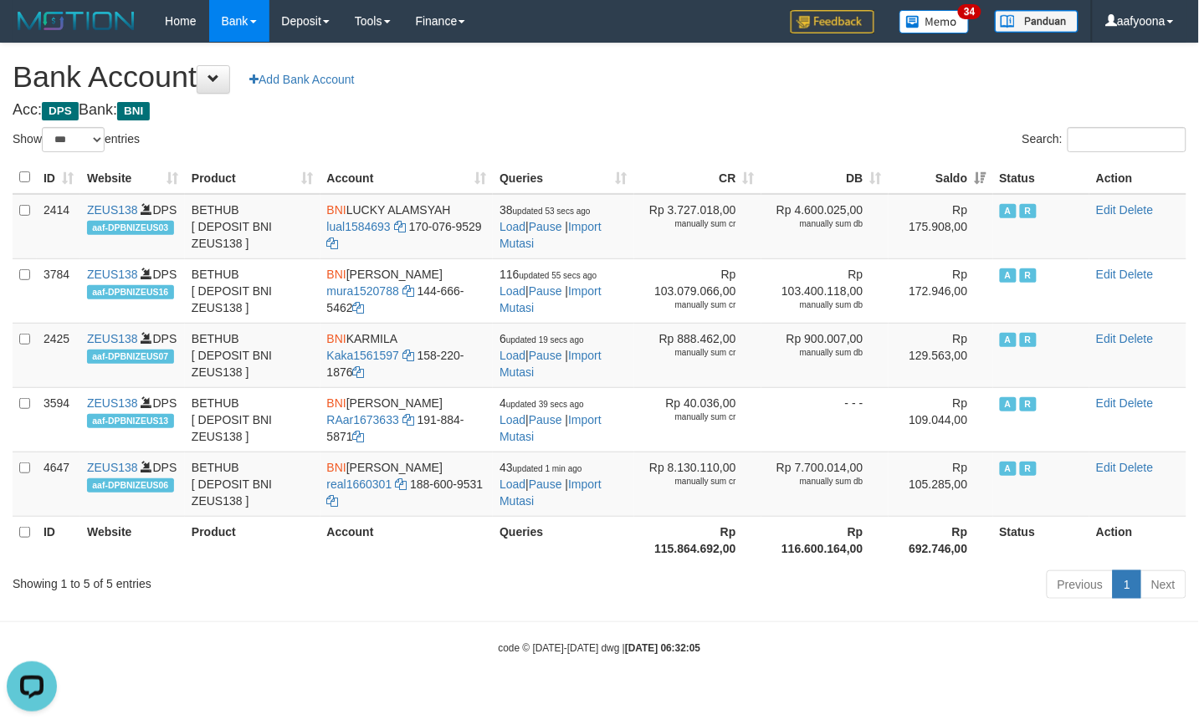
click at [736, 93] on h1 "Bank Account Add Bank Account" at bounding box center [600, 76] width 1174 height 33
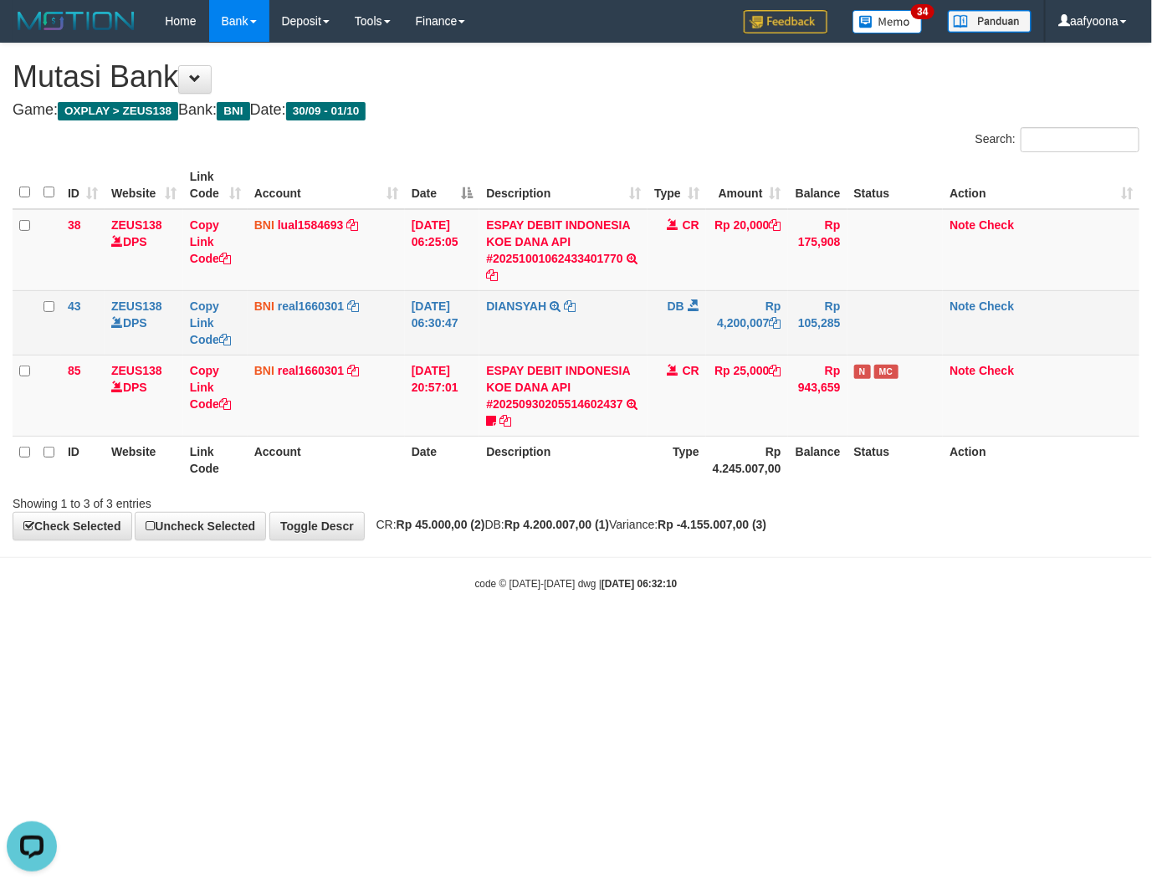
click at [750, 326] on td "Rp 4,200,007" at bounding box center [747, 322] width 82 height 64
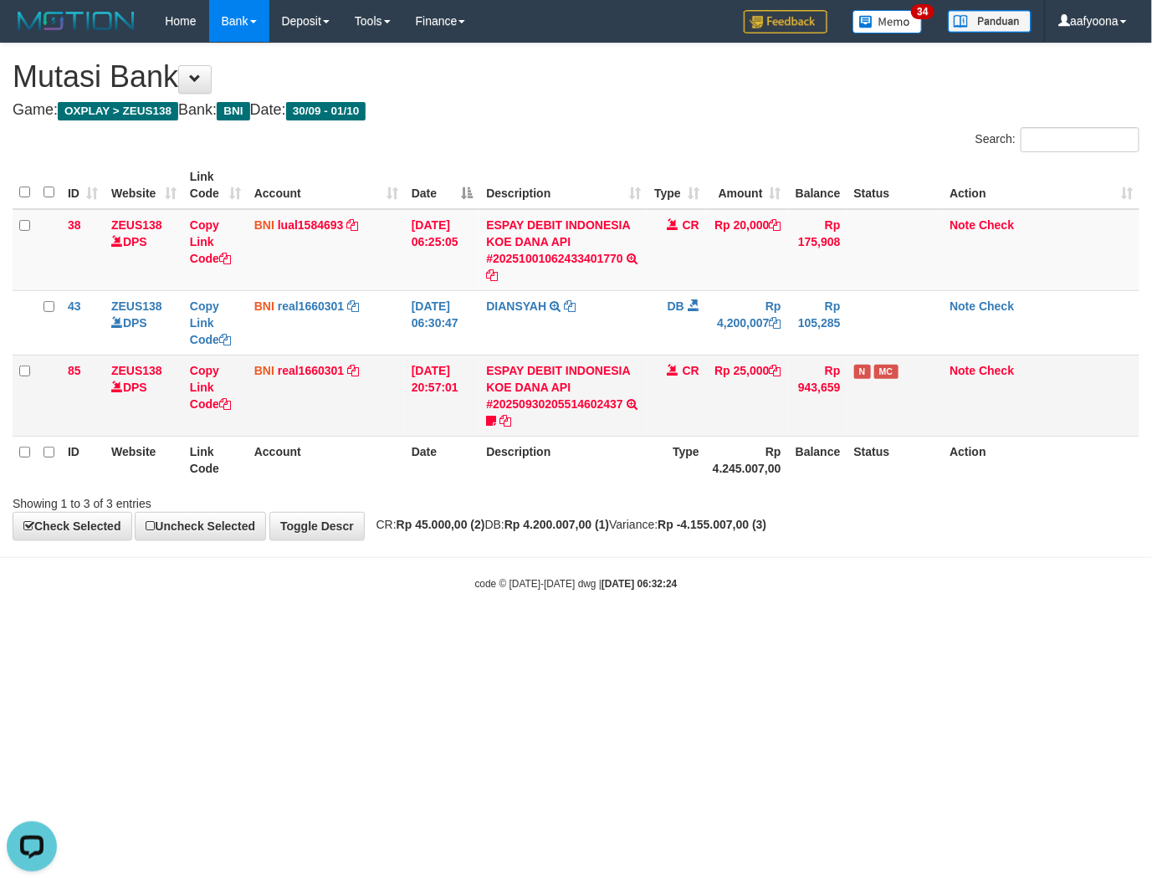
click at [251, 419] on td "BNI real1660301 DPS REYHAN ALMANSYAH mutasi_20250930_4647 | 85 mutasi_20250930_…" at bounding box center [326, 395] width 157 height 81
drag, startPoint x: 374, startPoint y: 385, endPoint x: 356, endPoint y: 369, distance: 23.7
click at [368, 377] on td "BNI real1660301 DPS REYHAN ALMANSYAH mutasi_20250930_4647 | 85 mutasi_20250930_…" at bounding box center [326, 395] width 157 height 81
click at [262, 391] on td "BNI real1660301 DPS REYHAN ALMANSYAH mutasi_20250930_4647 | 85 mutasi_20250930_…" at bounding box center [326, 395] width 157 height 81
click at [450, 282] on td "01/10/2025 06:25:05" at bounding box center [442, 250] width 75 height 82
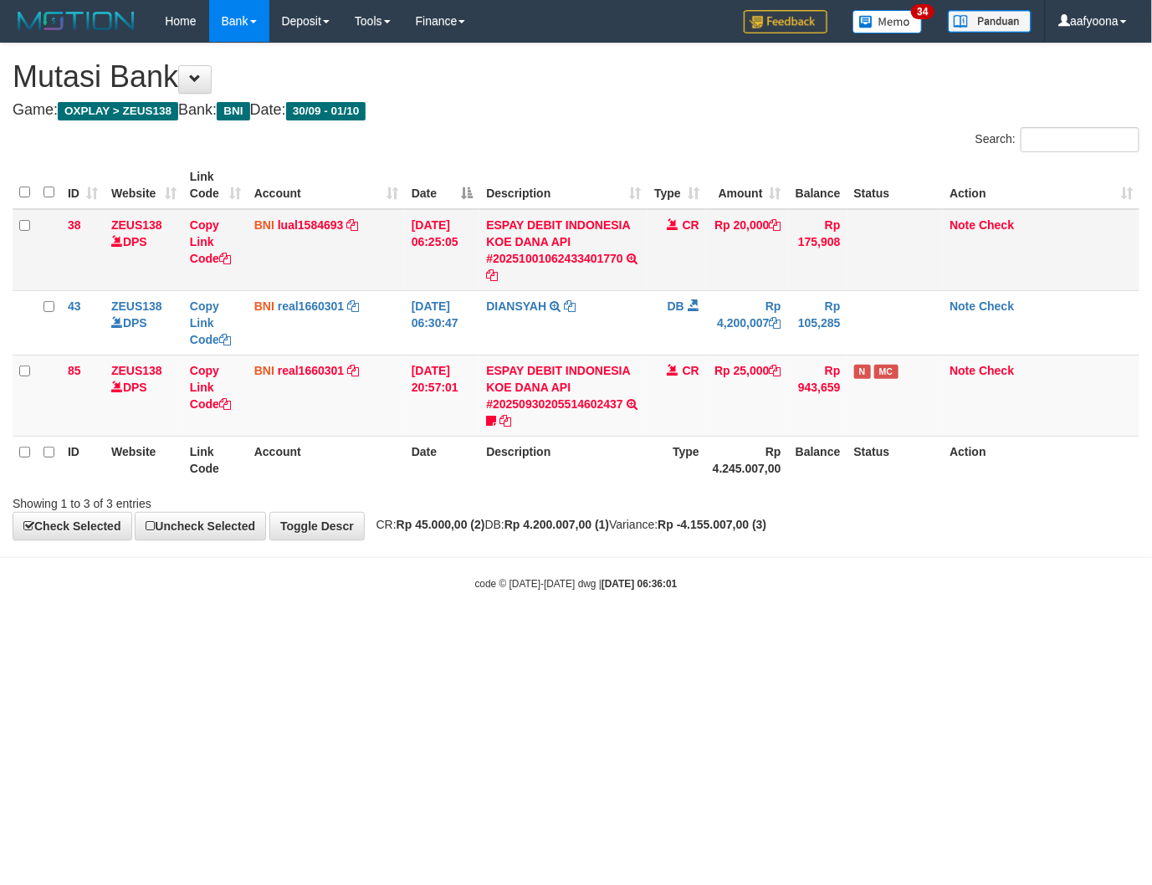
click at [402, 256] on td "BNI lual1584693 DPS LUCKY ALAMSYAH mutasi_20251001_2414 | 38 mutasi_20251001_24…" at bounding box center [326, 250] width 157 height 82
click at [519, 262] on link "ESPAY DEBIT INDONESIA KOE DANA API #20251001062433401770" at bounding box center [558, 241] width 144 height 47
click at [550, 265] on td "ESPAY DEBIT INDONESIA KOE DANA API #20251001062433401770 TRANSFER DARI ESPAY DE…" at bounding box center [563, 250] width 168 height 82
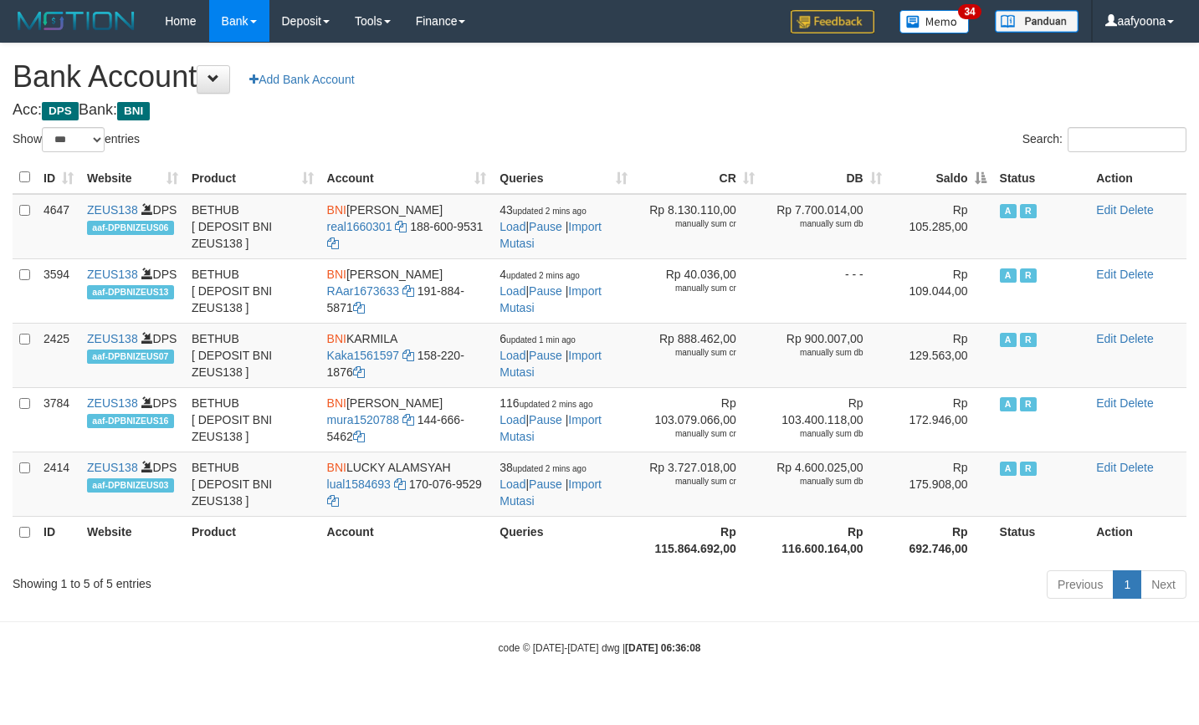
select select "***"
click at [956, 182] on th "Saldo" at bounding box center [940, 177] width 105 height 33
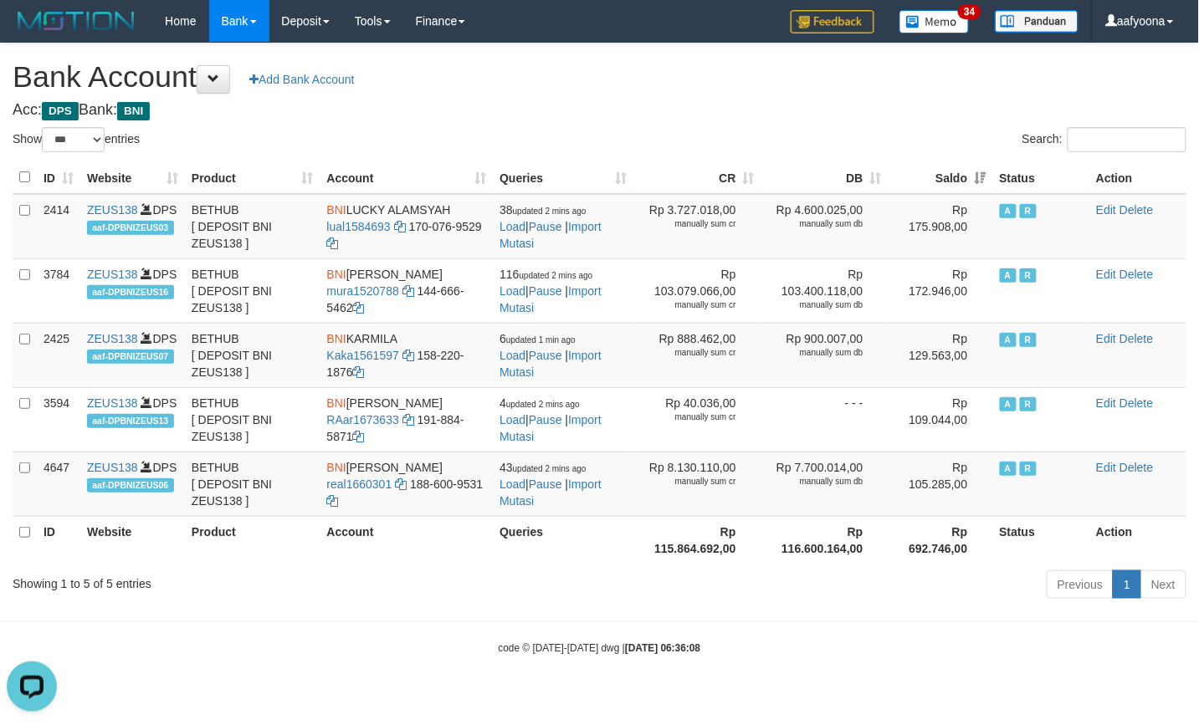
click at [669, 111] on h4 "Acc: DPS Bank: BNI" at bounding box center [600, 110] width 1174 height 17
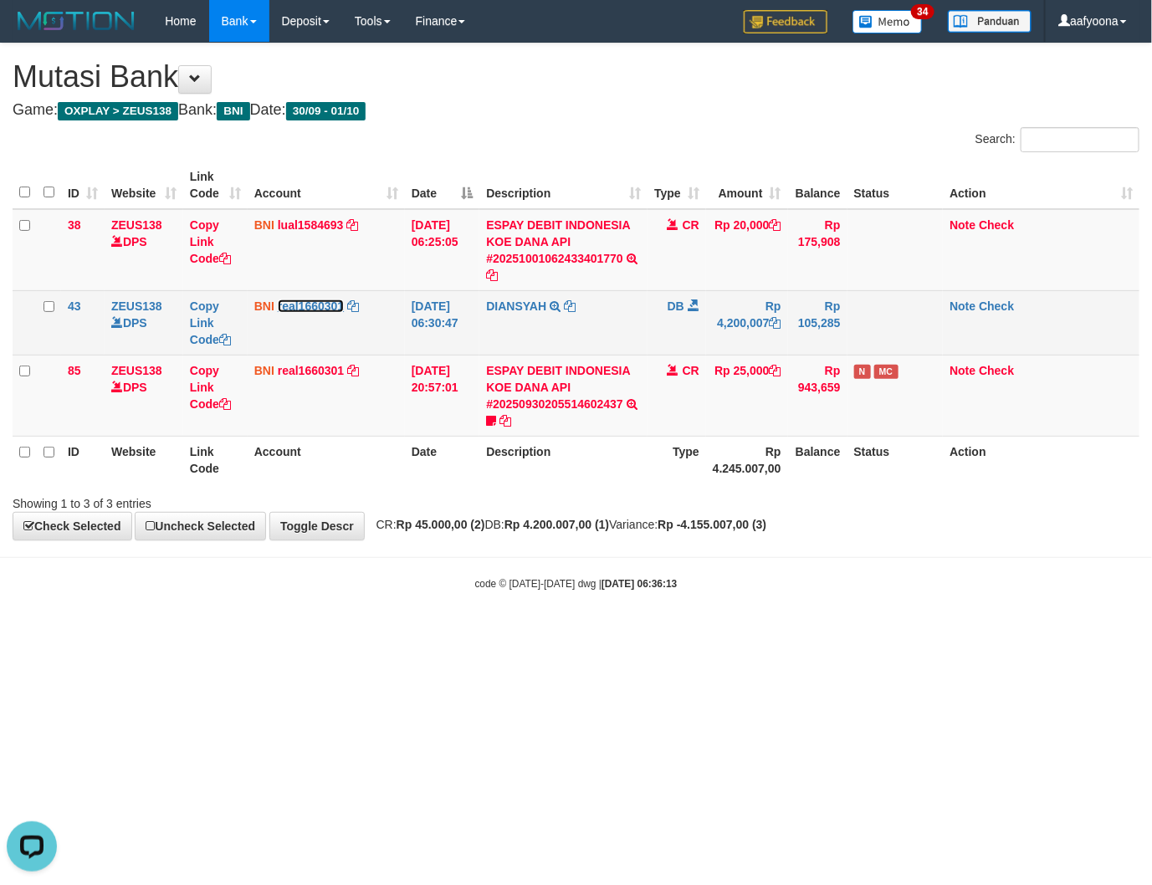
click at [302, 301] on link "real1660301" at bounding box center [311, 306] width 66 height 13
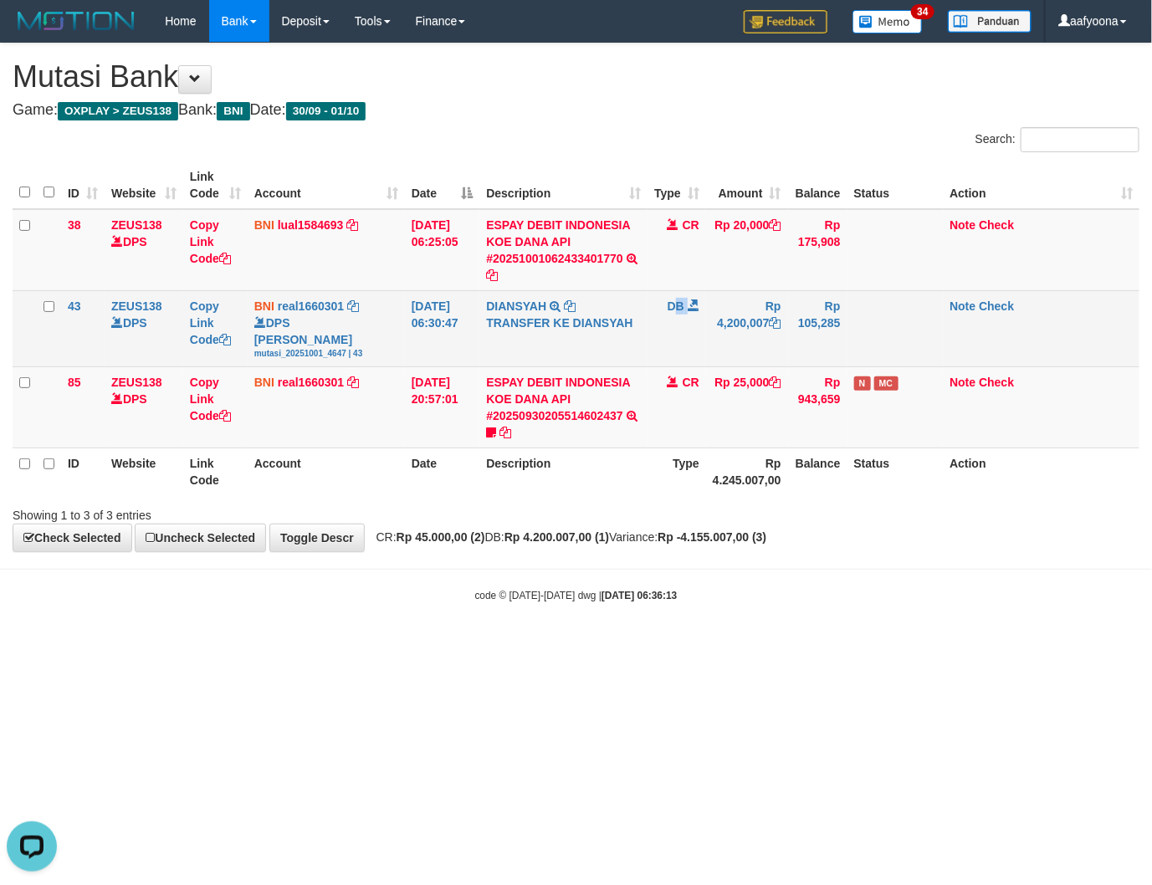
click at [678, 290] on td "DB" at bounding box center [677, 328] width 59 height 76
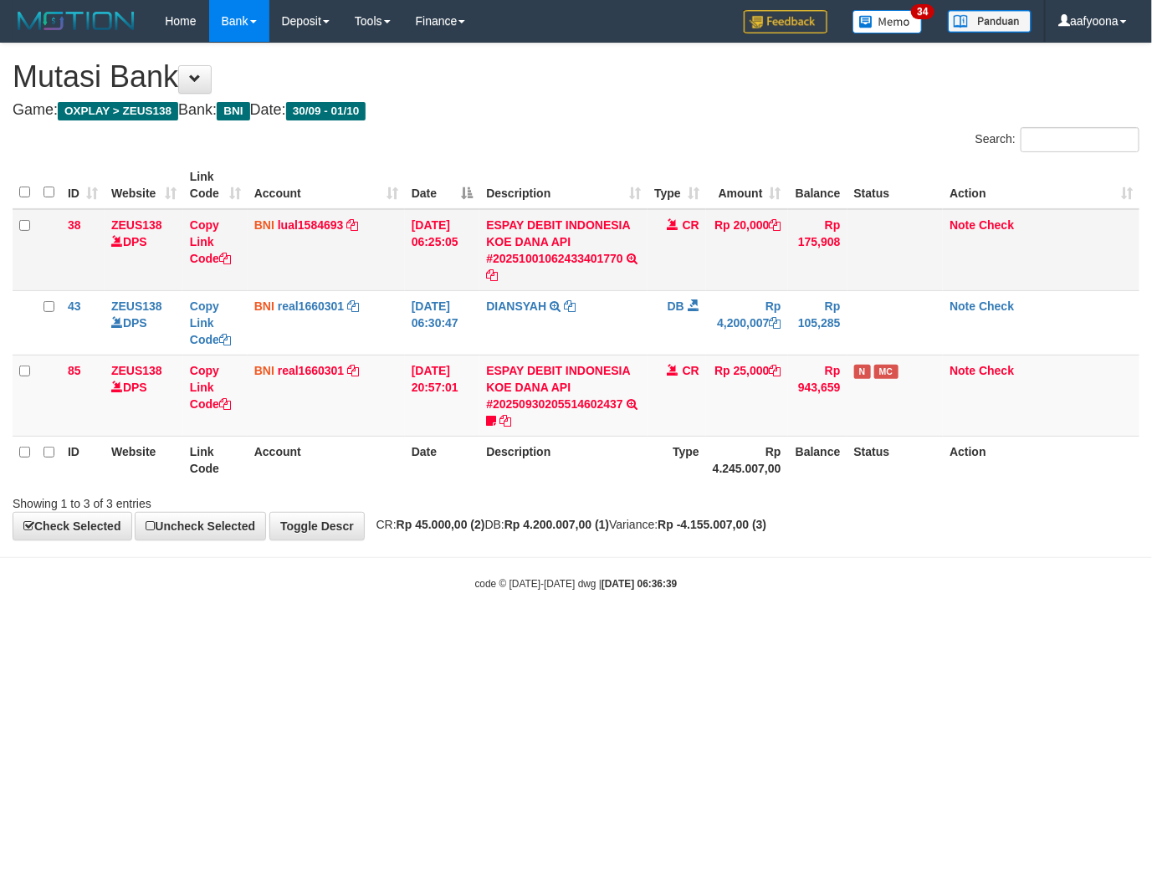
click at [678, 256] on td "CR" at bounding box center [677, 250] width 59 height 82
click at [535, 197] on th "Description" at bounding box center [563, 185] width 168 height 48
click at [636, 145] on div "Search:" at bounding box center [864, 141] width 551 height 29
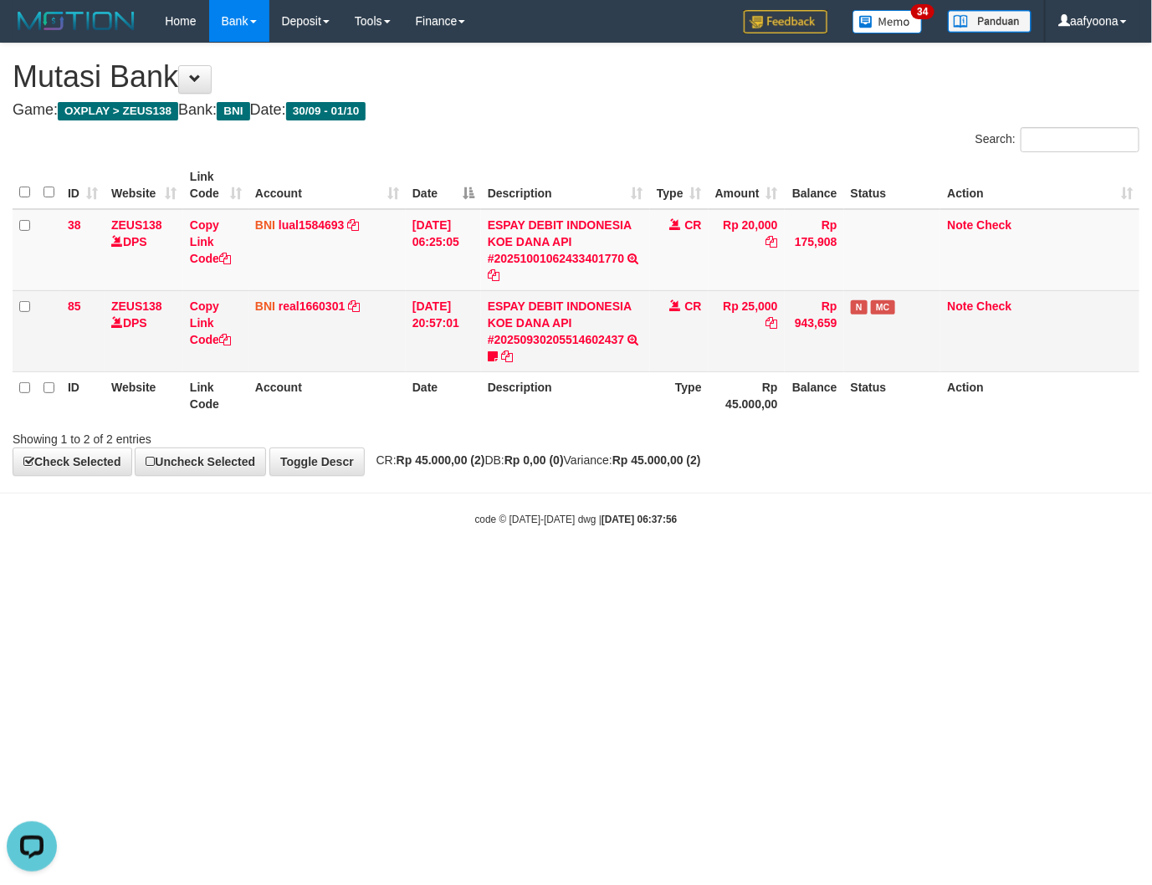
click at [411, 327] on td "[DATE] 20:57:01" at bounding box center [443, 330] width 75 height 81
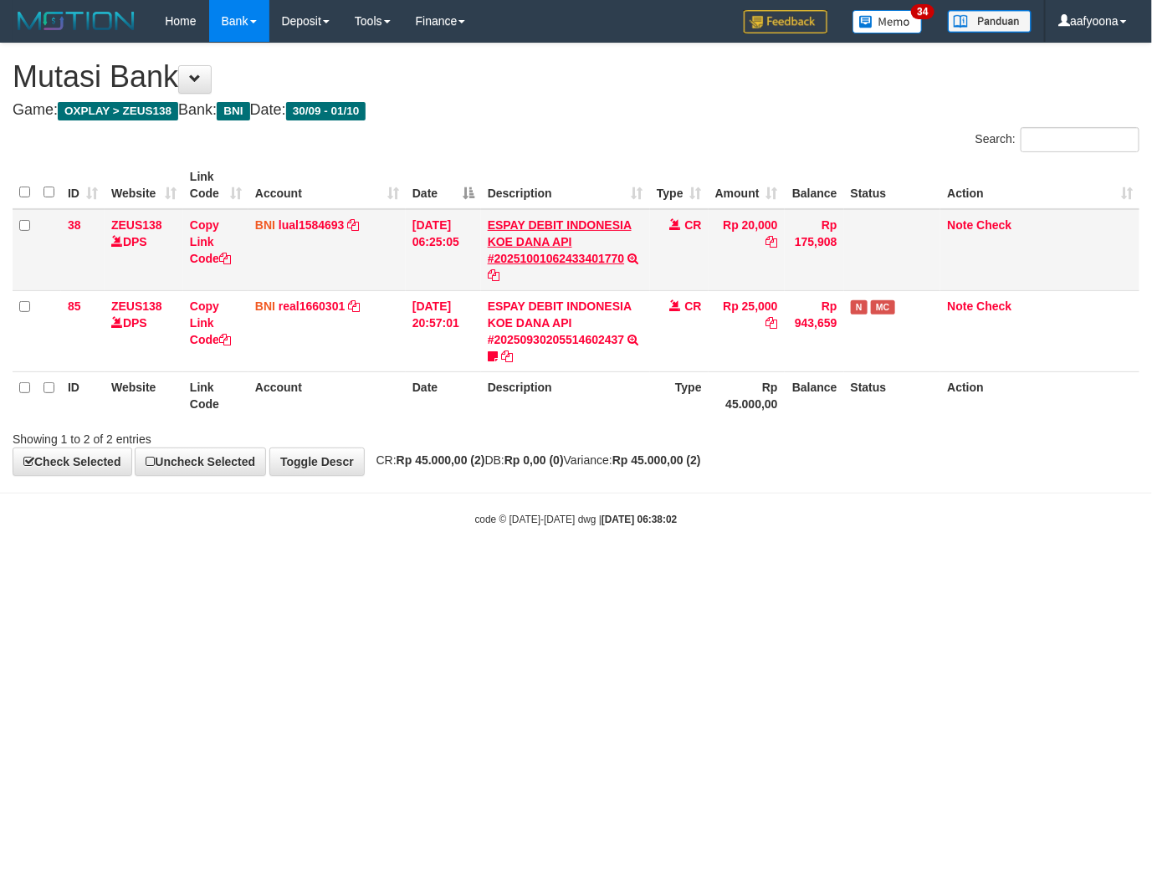
click at [613, 252] on td "ESPAY DEBIT INDONESIA KOE DANA API #20251001062433401770 TRANSFER DARI ESPAY DE…" at bounding box center [565, 250] width 169 height 82
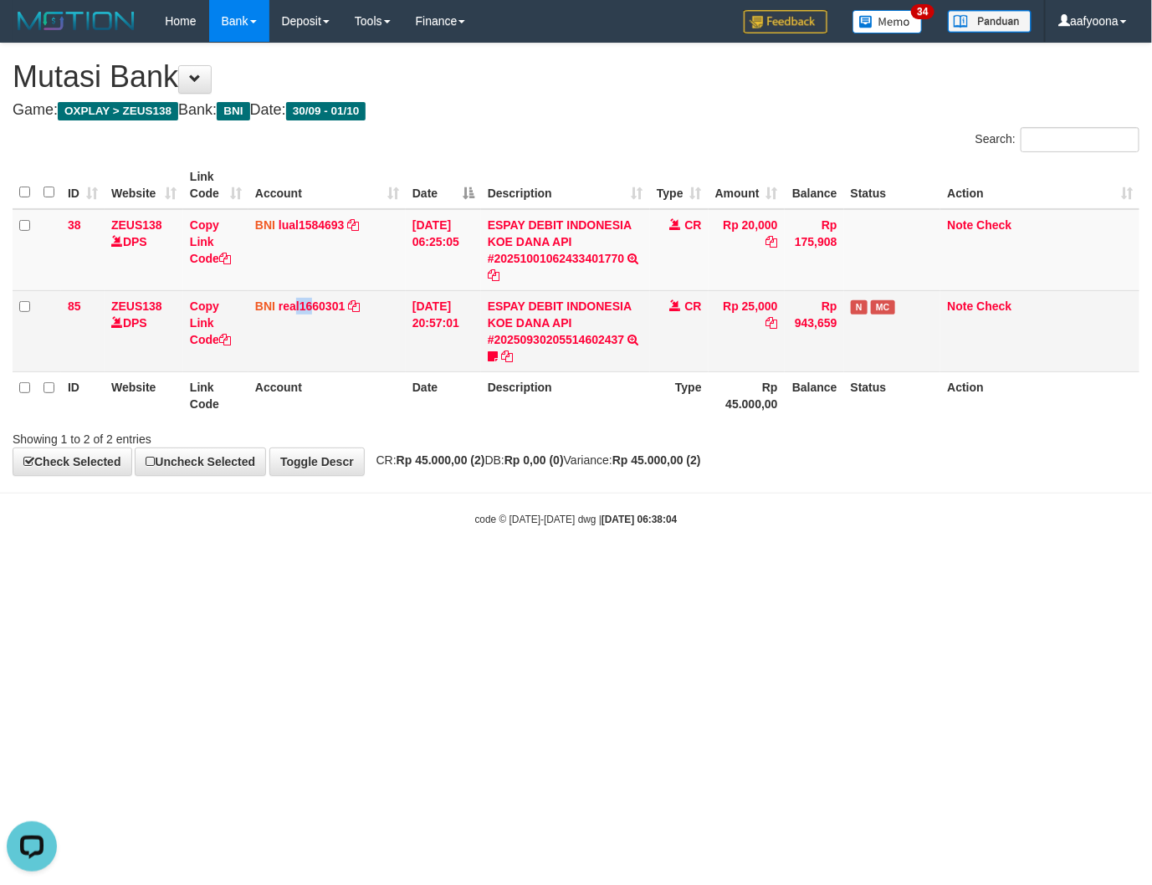
drag, startPoint x: 295, startPoint y: 361, endPoint x: 311, endPoint y: 356, distance: 16.7
click at [311, 356] on td "BNI real1660301 DPS REYHAN ALMANSYAH mutasi_20250930_4647 | 85 mutasi_20250930_…" at bounding box center [326, 330] width 157 height 81
click at [463, 293] on td "30/09/2025 20:57:01" at bounding box center [443, 330] width 75 height 81
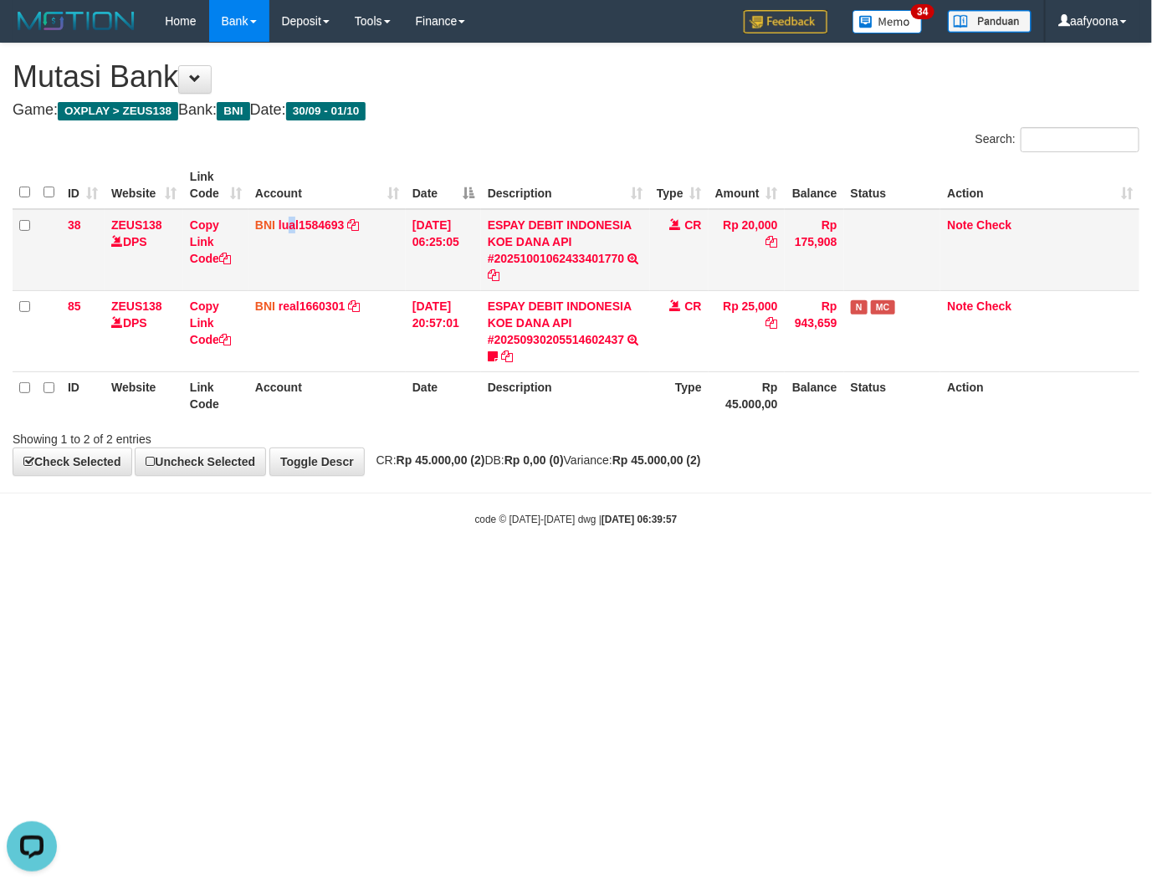
click at [291, 286] on td "BNI lual1584693 DPS LUCKY ALAMSYAH mutasi_20251001_2414 | 38 mutasi_20251001_24…" at bounding box center [326, 250] width 157 height 82
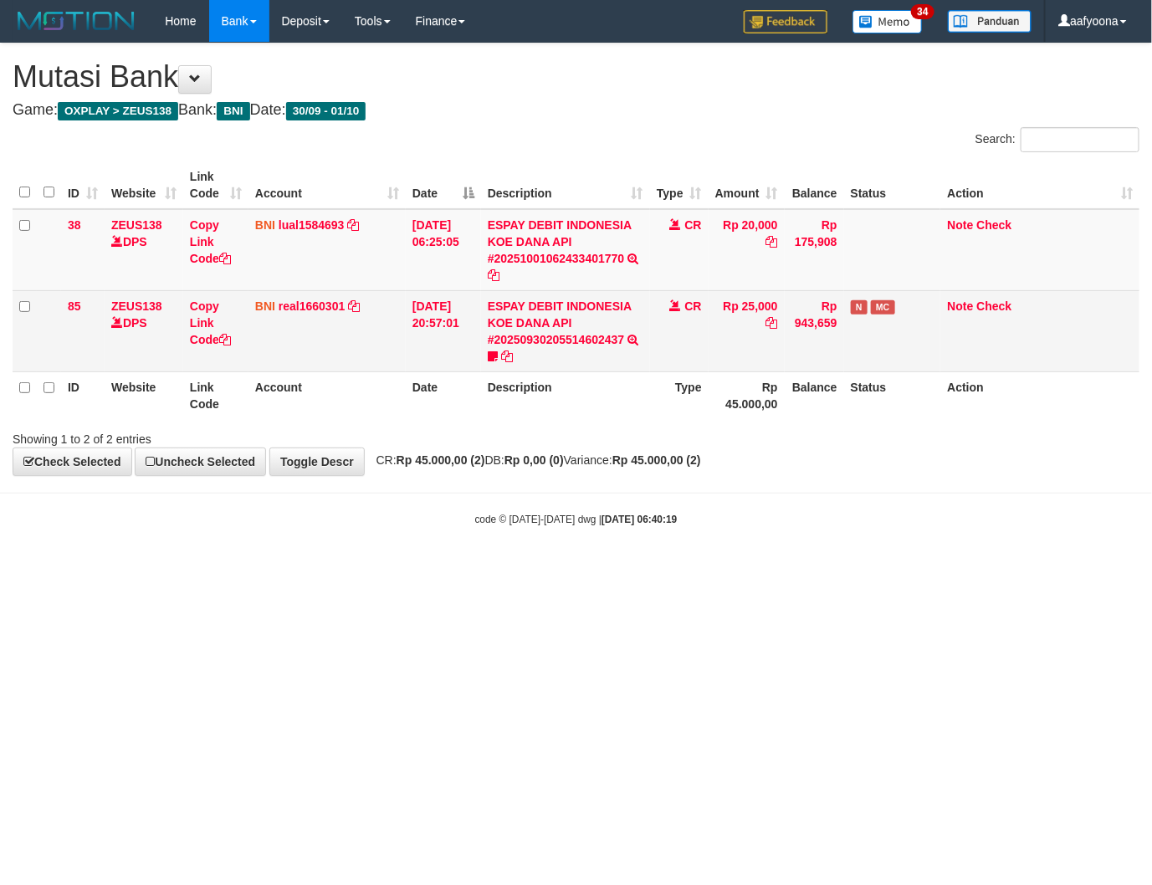
click at [402, 365] on td "BNI real1660301 DPS REYHAN ALMANSYAH mutasi_20250930_4647 | 85 mutasi_20250930_…" at bounding box center [326, 330] width 157 height 81
drag, startPoint x: 484, startPoint y: 351, endPoint x: 306, endPoint y: 361, distance: 177.6
click at [471, 356] on tr "85 ZEUS138 DPS Copy Link Code BNI real1660301 DPS REYHAN ALMANSYAH mutasi_20250…" at bounding box center [576, 330] width 1127 height 81
click at [461, 316] on td "[DATE] 20:57:01" at bounding box center [443, 330] width 75 height 81
click at [506, 300] on link "ESPAY DEBIT INDONESIA KOE DANA API #20250930205514602437" at bounding box center [560, 323] width 144 height 47
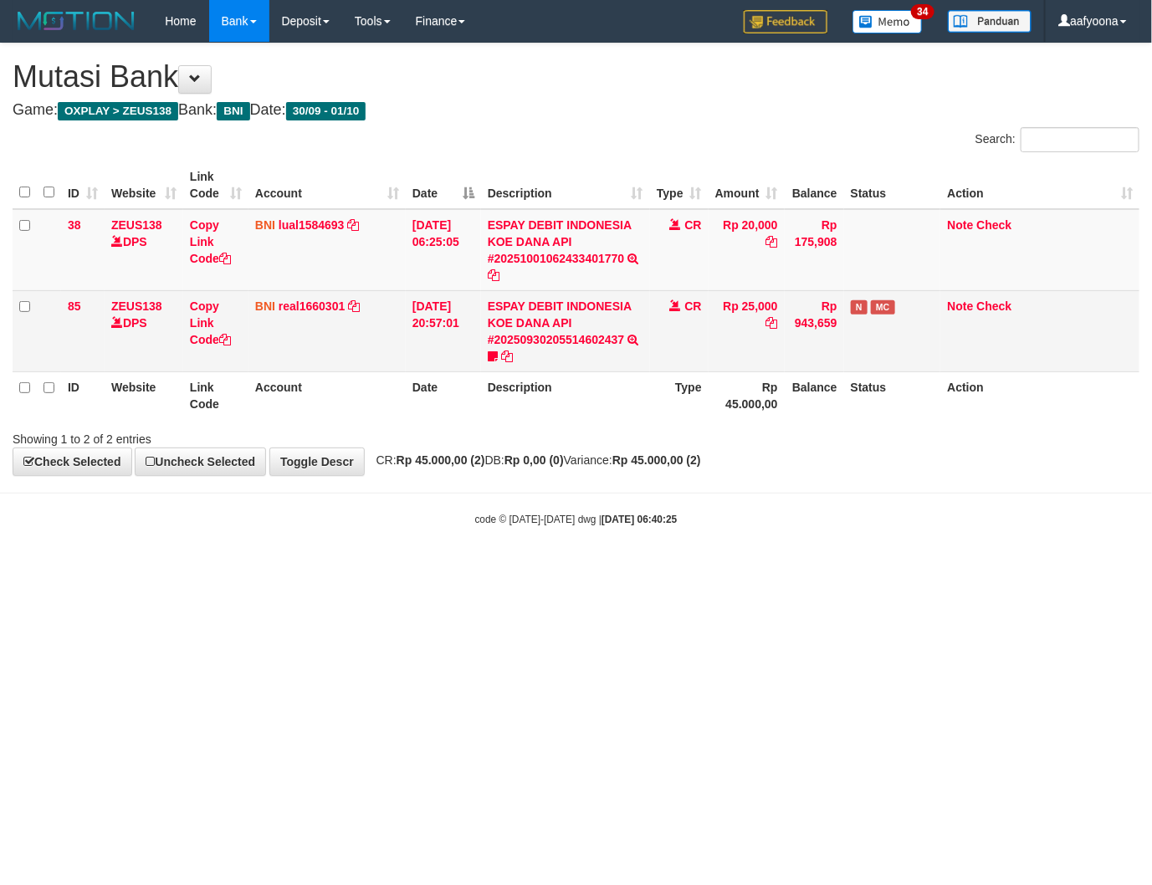
click at [415, 319] on td "30/09/2025 20:57:01" at bounding box center [443, 330] width 75 height 81
click at [391, 294] on td "BNI real1660301 DPS REYHAN ALMANSYAH mutasi_20250930_4647 | 85 mutasi_20250930_…" at bounding box center [326, 330] width 157 height 81
drag, startPoint x: 402, startPoint y: 344, endPoint x: 374, endPoint y: 368, distance: 37.4
click at [406, 345] on tr "85 ZEUS138 DPS Copy Link Code BNI real1660301 DPS REYHAN ALMANSYAH mutasi_20250…" at bounding box center [576, 330] width 1127 height 81
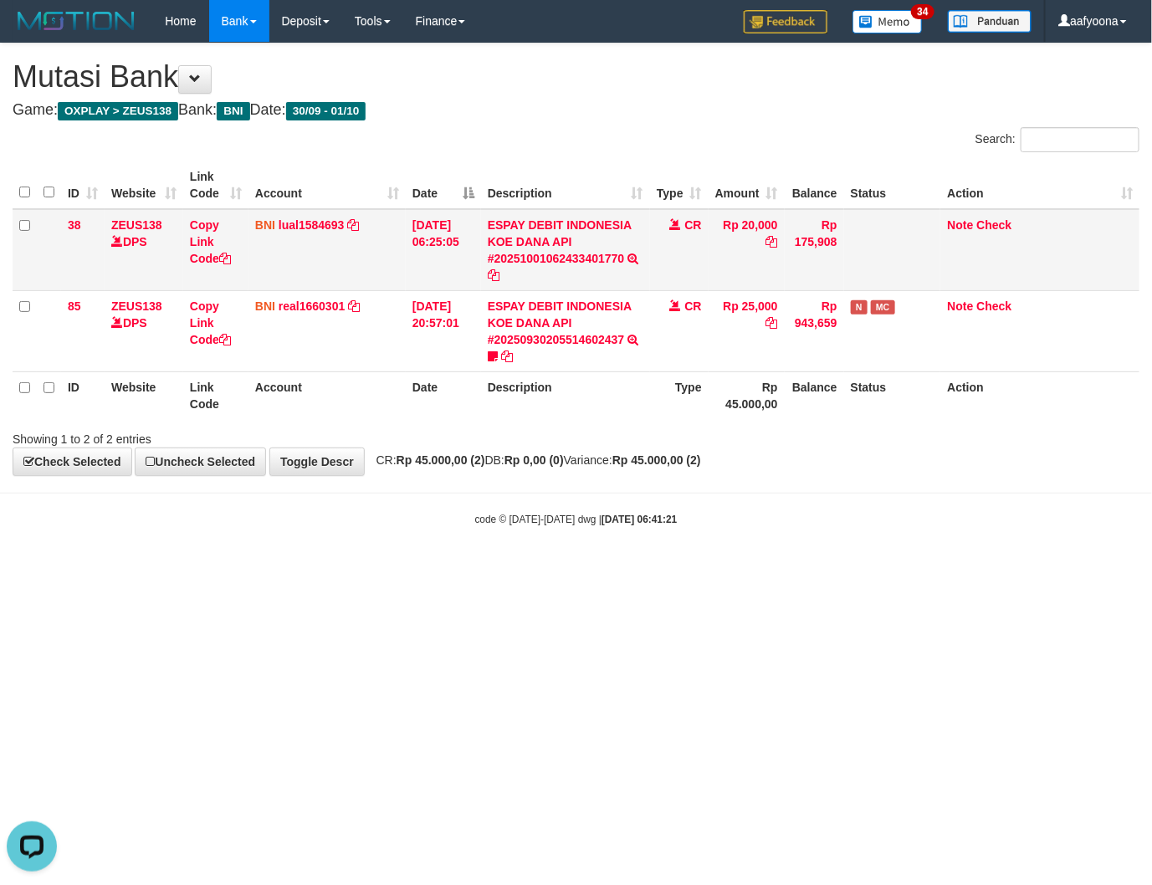
click at [315, 266] on td "BNI lual1584693 DPS LUCKY ALAMSYAH mutasi_20251001_2414 | 38 mutasi_20251001_24…" at bounding box center [326, 250] width 157 height 82
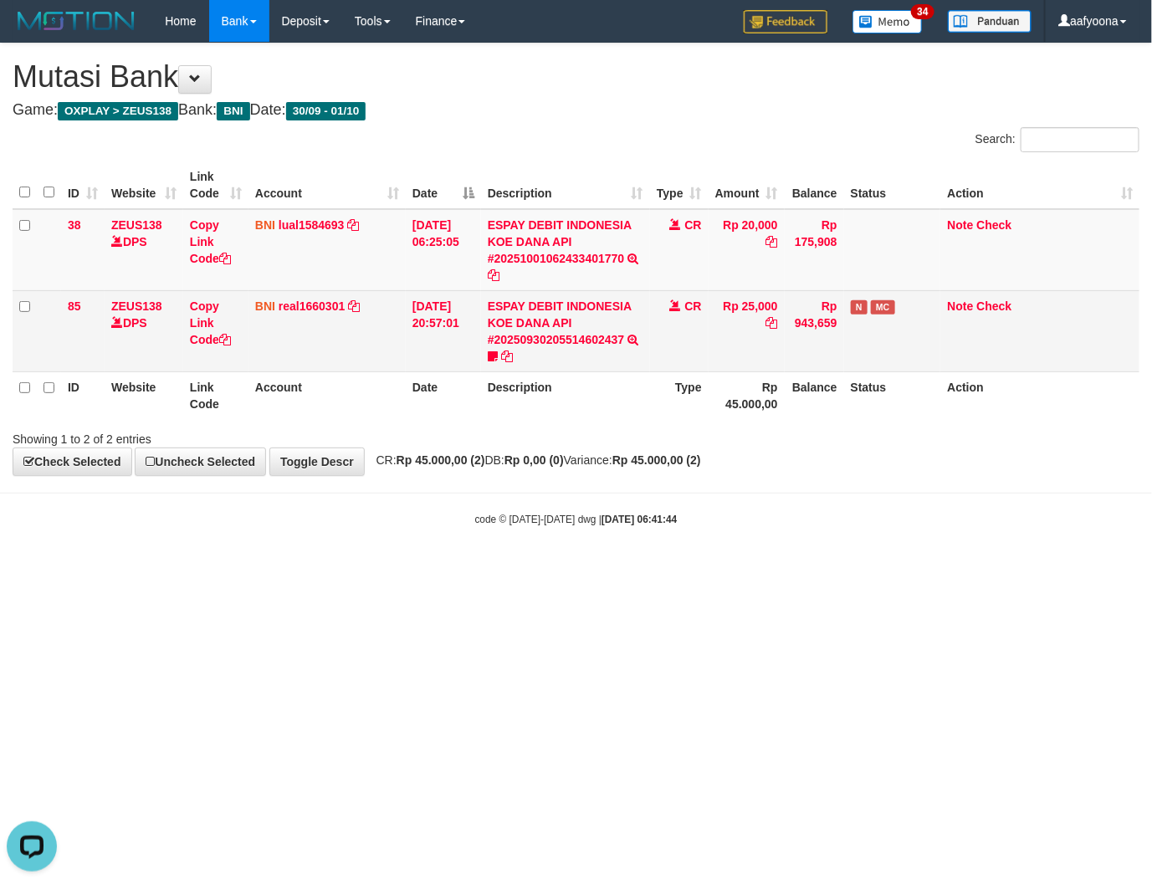
click at [375, 306] on td "BNI real1660301 DPS REYHAN ALMANSYAH mutasi_20250930_4647 | 85 mutasi_20250930_…" at bounding box center [326, 330] width 157 height 81
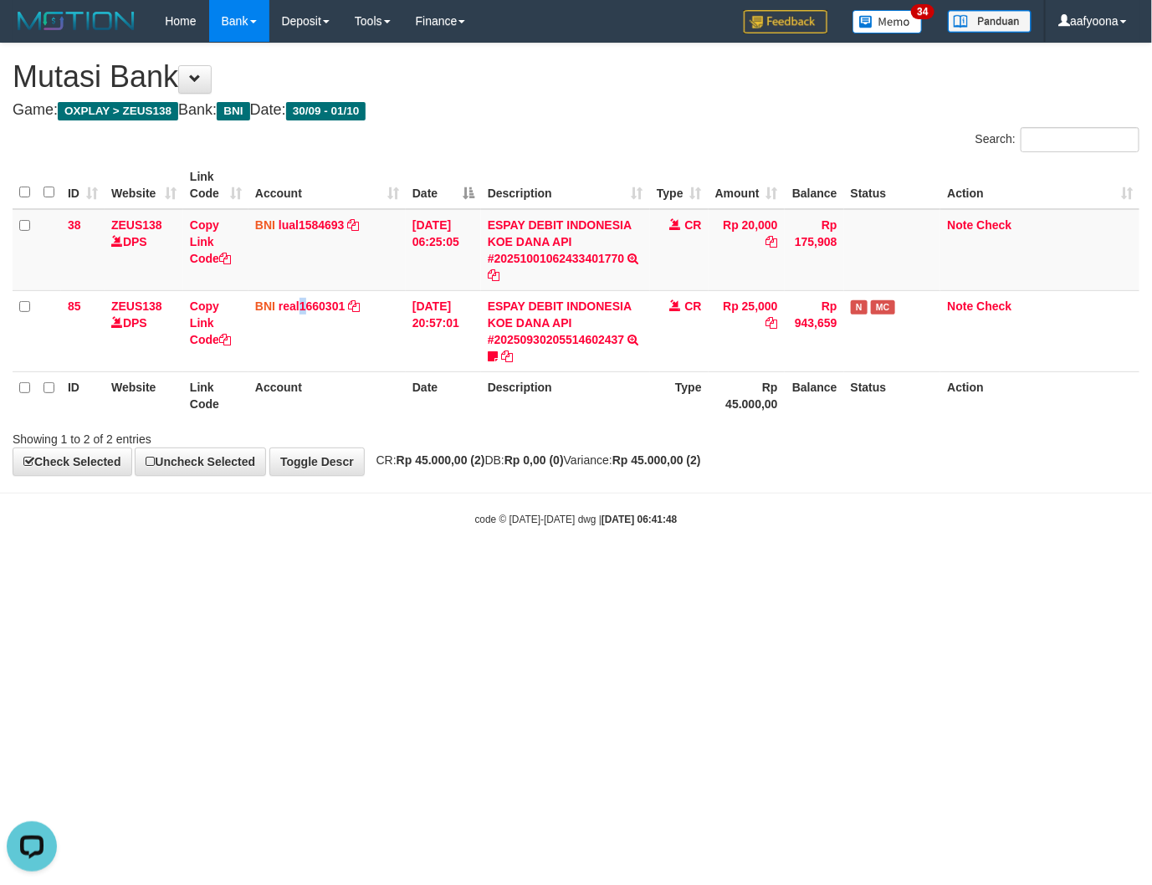
drag, startPoint x: 300, startPoint y: 353, endPoint x: 310, endPoint y: 375, distance: 24.0
click at [310, 374] on table "ID Website Link Code Account Date Description Type Amount Balance Status Action…" at bounding box center [576, 290] width 1127 height 258
drag, startPoint x: 374, startPoint y: 194, endPoint x: 365, endPoint y: 211, distance: 19.1
click at [377, 207] on th "Account" at bounding box center [326, 185] width 157 height 48
click at [387, 448] on div "**********" at bounding box center [576, 260] width 1152 height 432
